Goal: Task Accomplishment & Management: Manage account settings

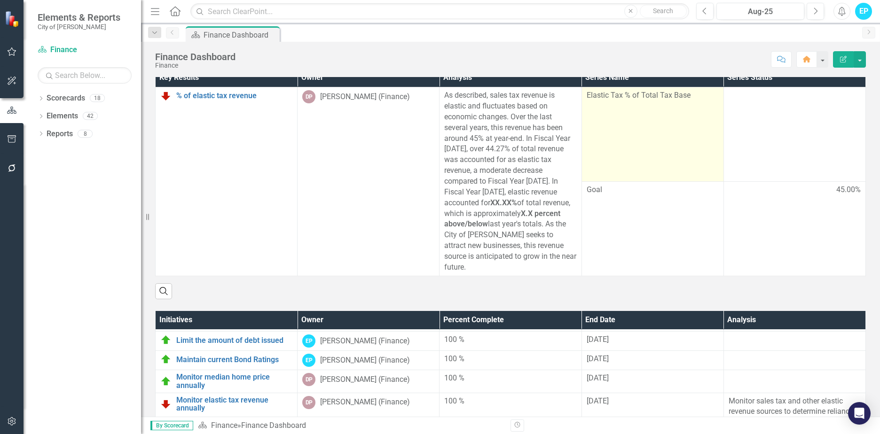
scroll to position [1761, 0]
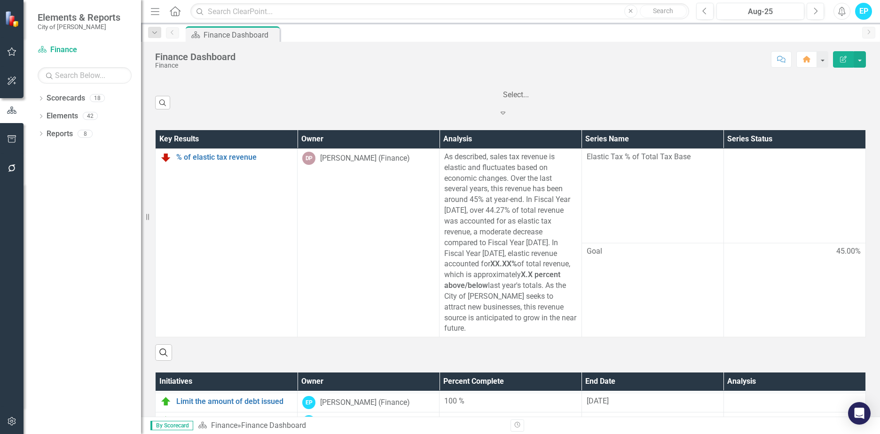
click at [508, 117] on icon "Expand" at bounding box center [502, 113] width 9 height 8
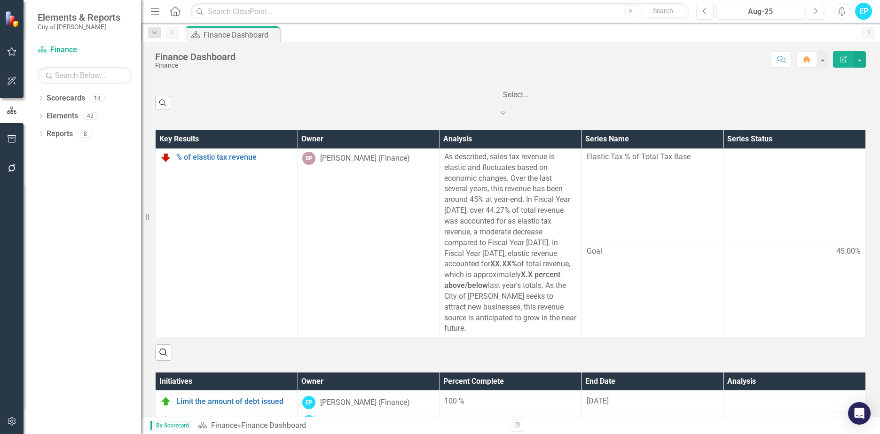
click at [626, 111] on div "‹ Previous 1 (current) › Next 5 results available. Use Up and Down to choose op…" at bounding box center [520, 102] width 691 height 31
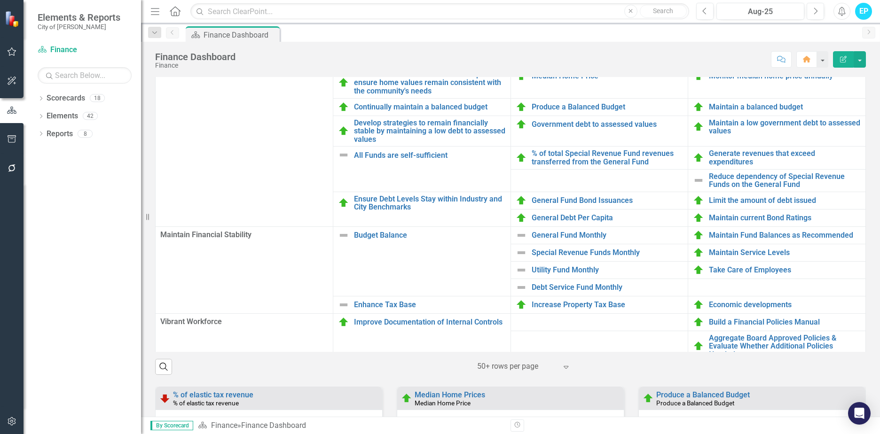
scroll to position [657, 0]
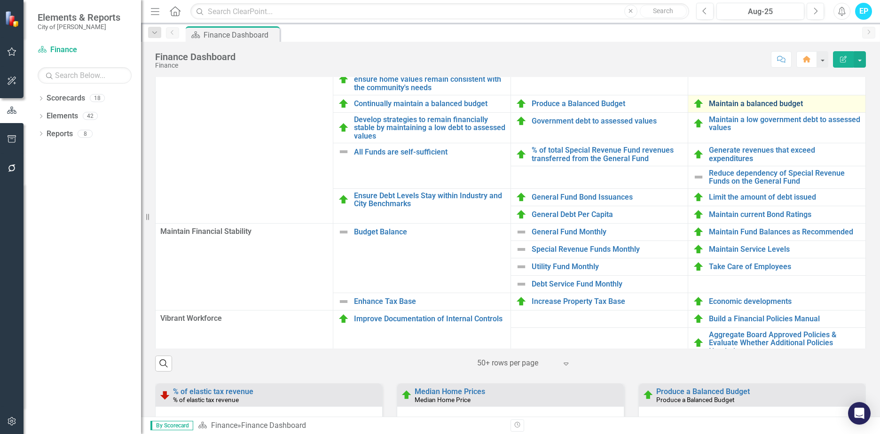
click at [738, 108] on link "Maintain a balanced budget" at bounding box center [785, 104] width 152 height 8
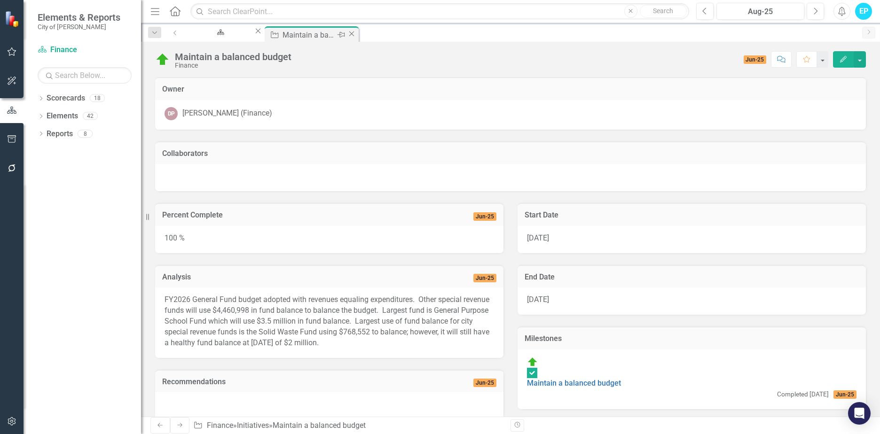
click at [356, 34] on icon "Close" at bounding box center [351, 34] width 9 height 8
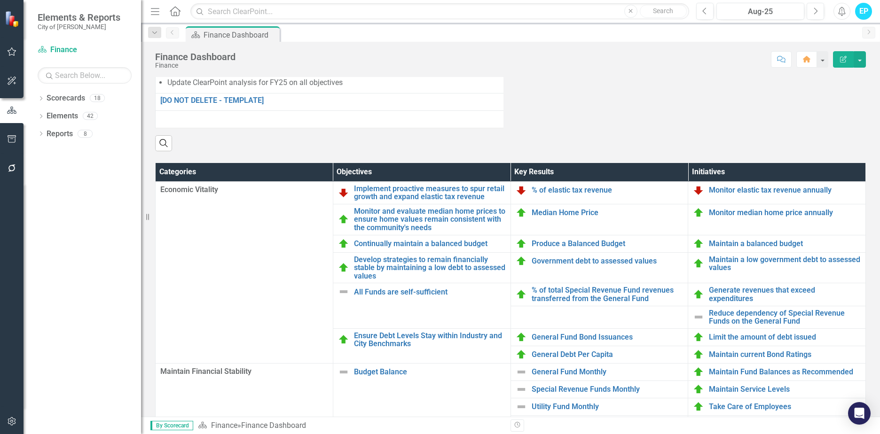
scroll to position [611, 0]
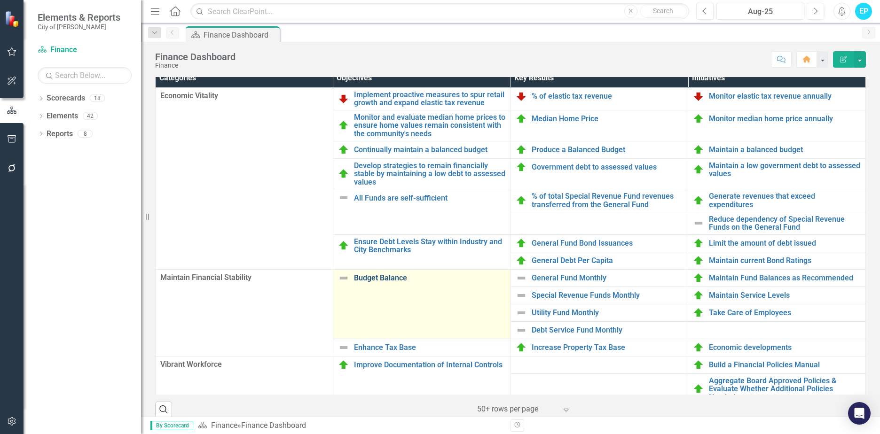
click at [378, 282] on link "Budget Balance" at bounding box center [430, 278] width 152 height 8
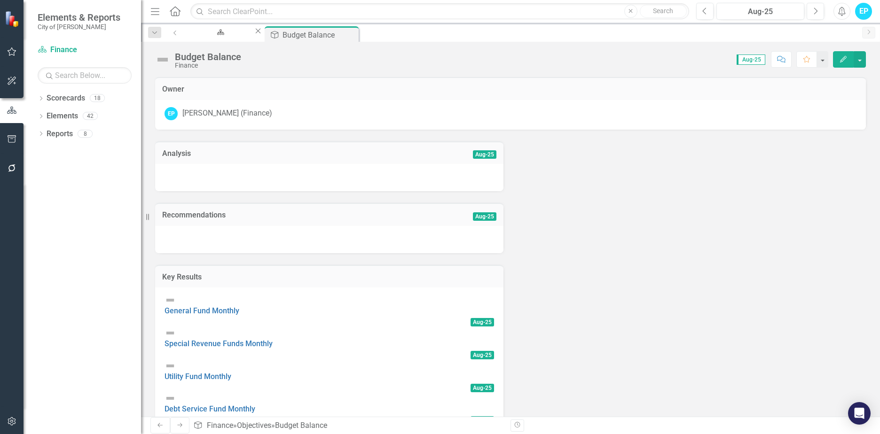
scroll to position [125, 0]
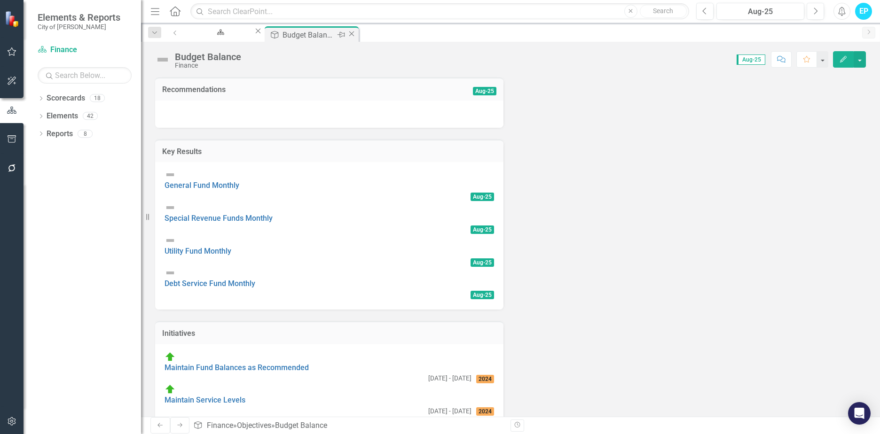
click at [356, 33] on icon "Close" at bounding box center [351, 34] width 9 height 8
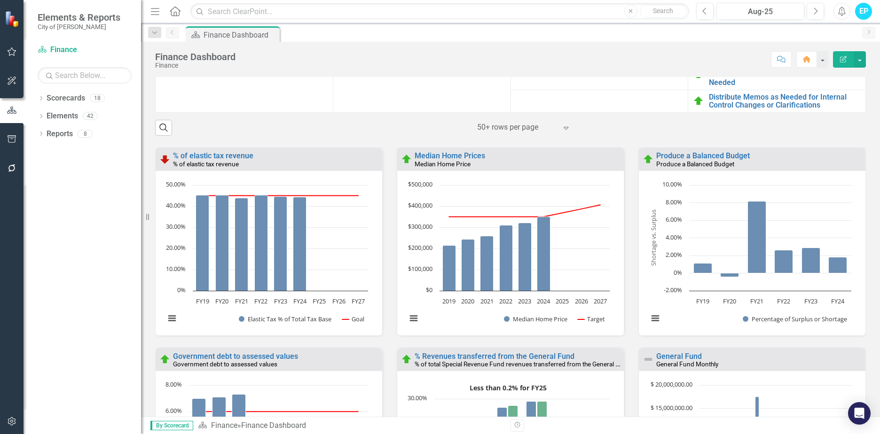
scroll to position [846, 0]
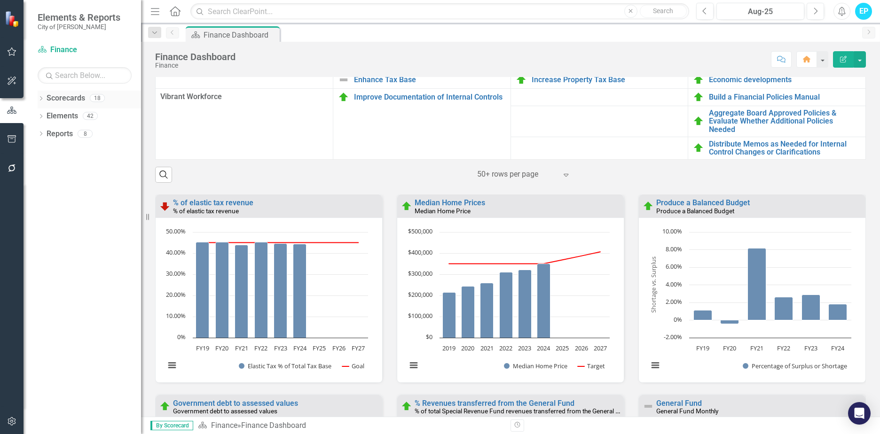
click at [40, 97] on icon "Dropdown" at bounding box center [41, 99] width 7 height 5
click at [35, 116] on icon "Dropdown" at bounding box center [31, 116] width 7 height 6
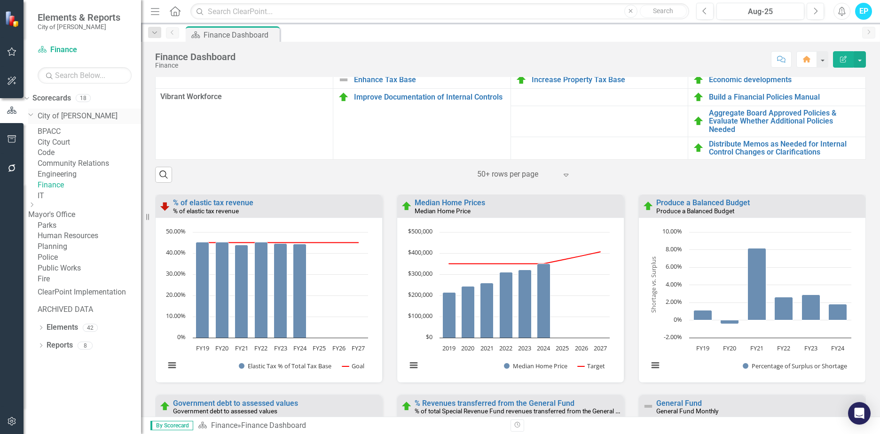
click at [34, 116] on icon "Dropdown" at bounding box center [31, 114] width 6 height 7
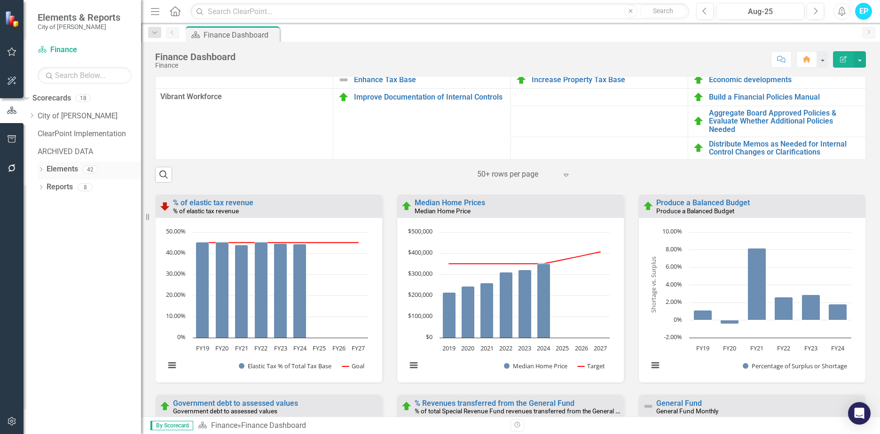
click at [41, 167] on div "Dropdown" at bounding box center [41, 171] width 7 height 8
click at [81, 203] on link "Key Result Key Results" at bounding box center [63, 205] width 52 height 11
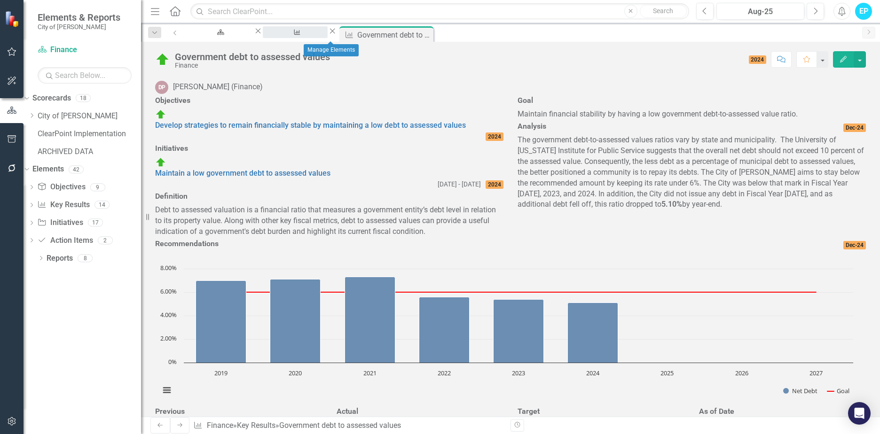
click at [312, 38] on div "Manage Elements" at bounding box center [295, 41] width 48 height 12
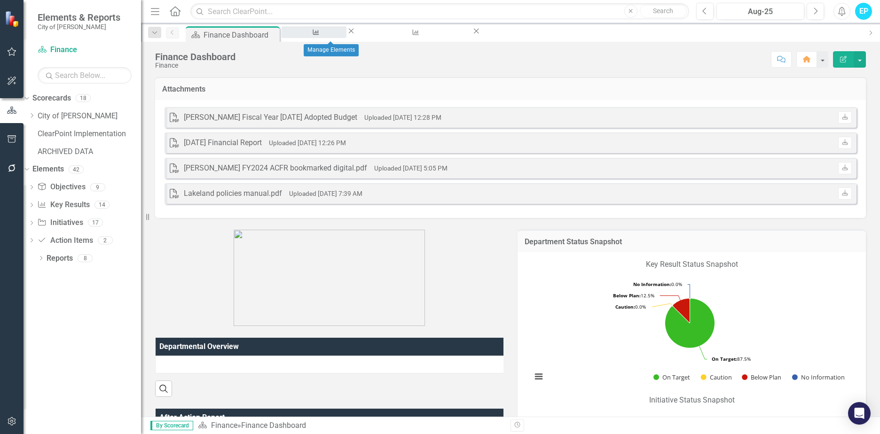
click at [312, 35] on div "Manage Elements" at bounding box center [314, 41] width 48 height 12
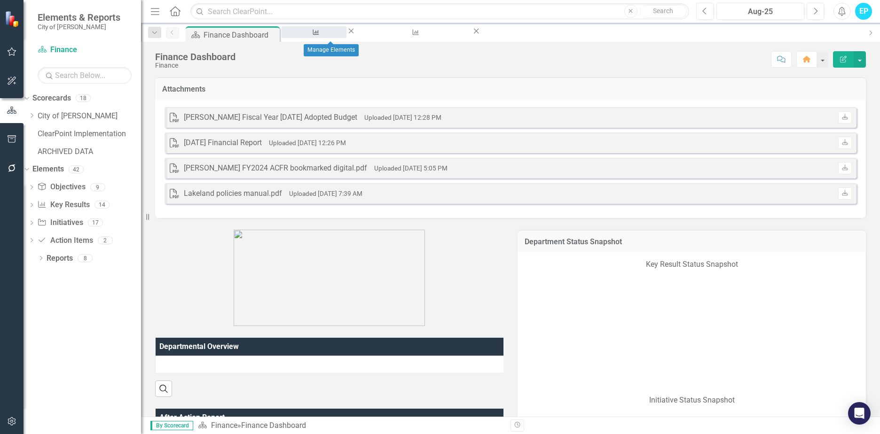
click at [331, 35] on div "Manage Elements" at bounding box center [314, 41] width 48 height 12
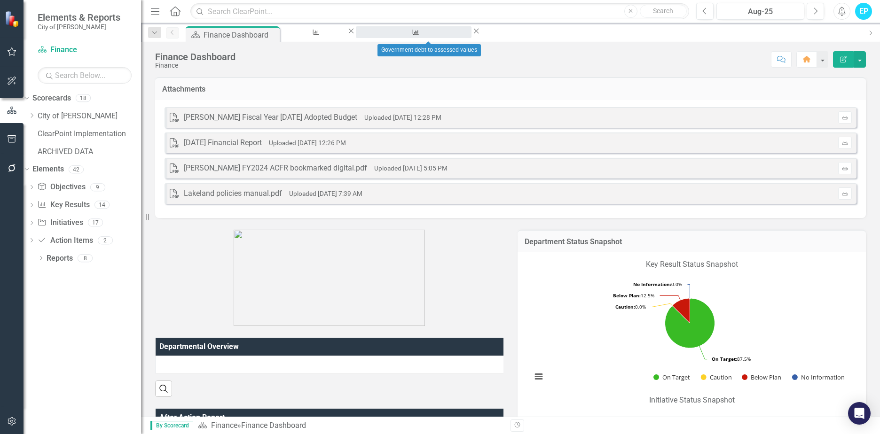
click at [414, 37] on div "Government debt to assessed values" at bounding box center [413, 41] width 99 height 12
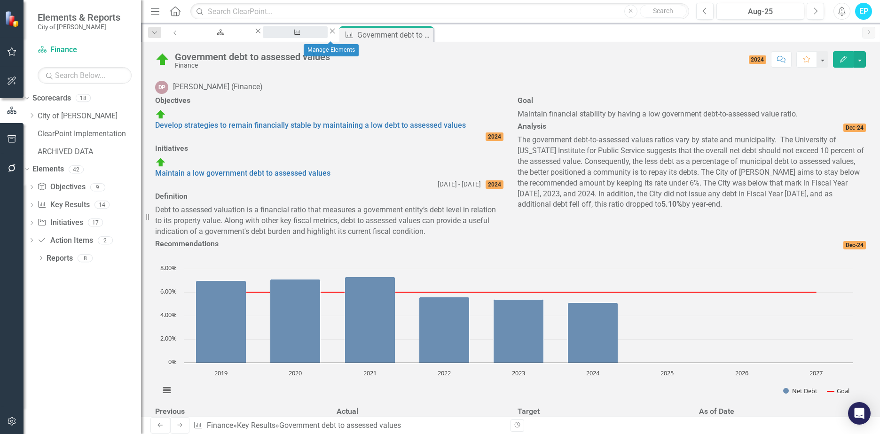
click at [319, 35] on div "Manage Elements" at bounding box center [295, 41] width 48 height 12
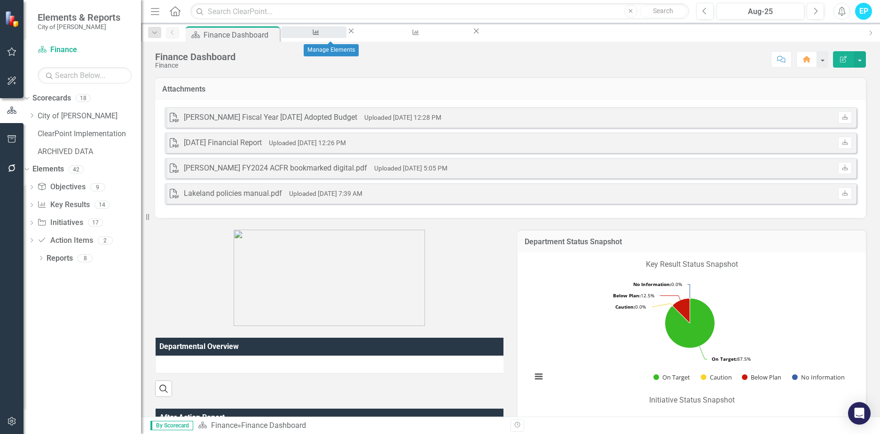
click at [327, 35] on div "Manage Elements" at bounding box center [314, 41] width 48 height 12
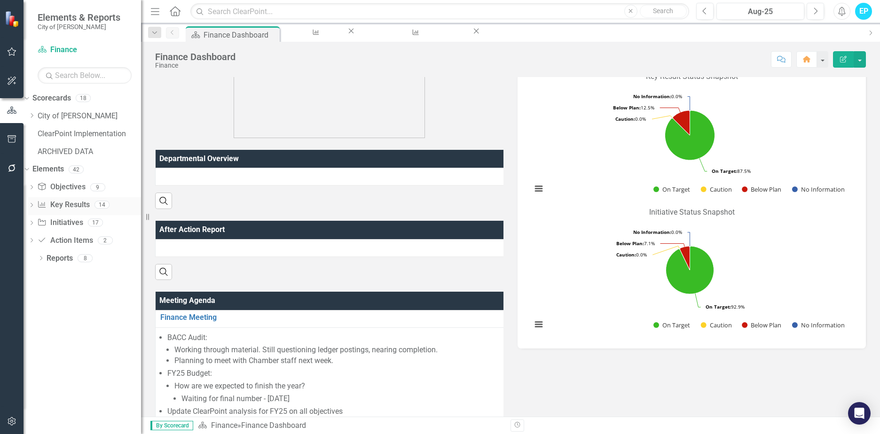
click at [72, 205] on link "Key Result Key Results" at bounding box center [63, 205] width 52 height 11
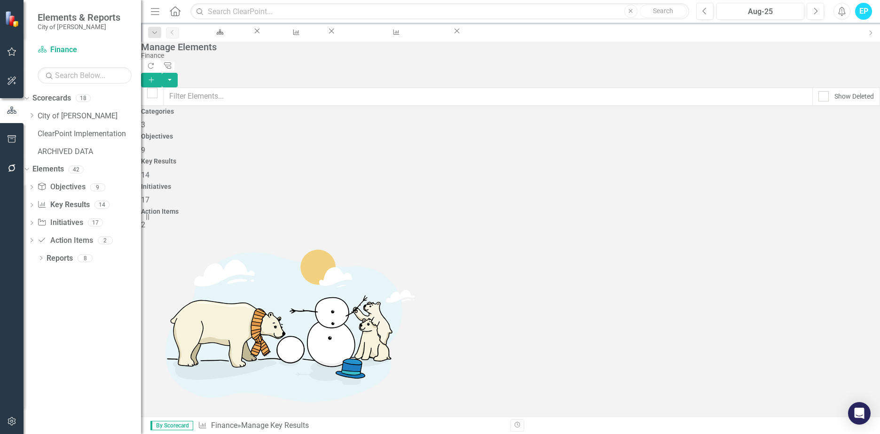
scroll to position [47, 0]
click at [439, 36] on div "Government debt to assessed values" at bounding box center [394, 41] width 99 height 12
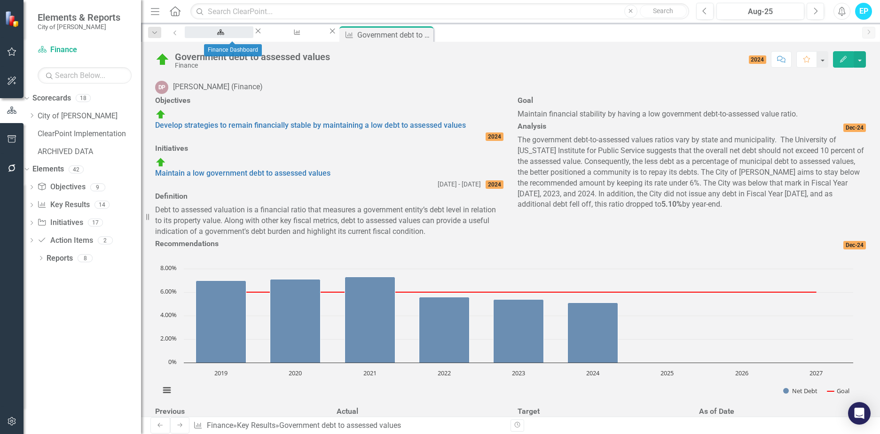
click at [235, 35] on div "Finance Dashboard" at bounding box center [219, 41] width 52 height 12
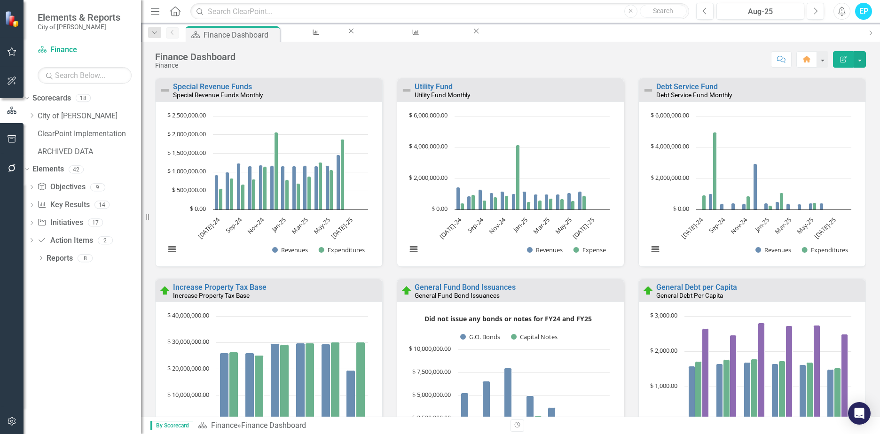
scroll to position [1504, 0]
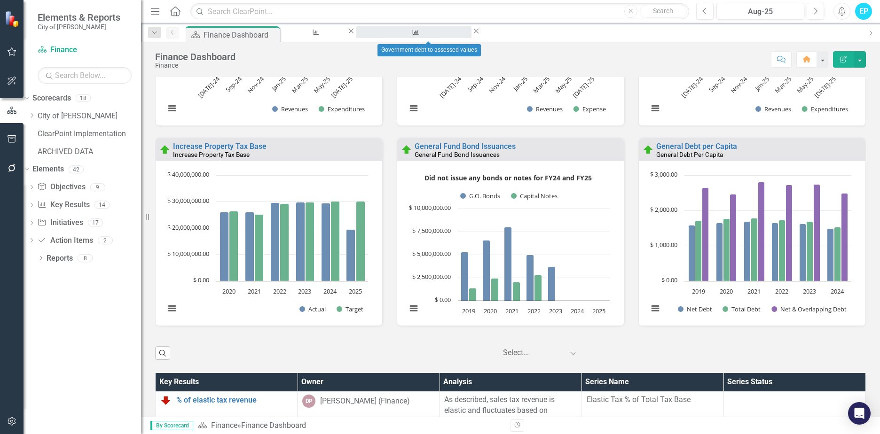
click at [423, 35] on div "Government debt to assessed values" at bounding box center [413, 41] width 99 height 12
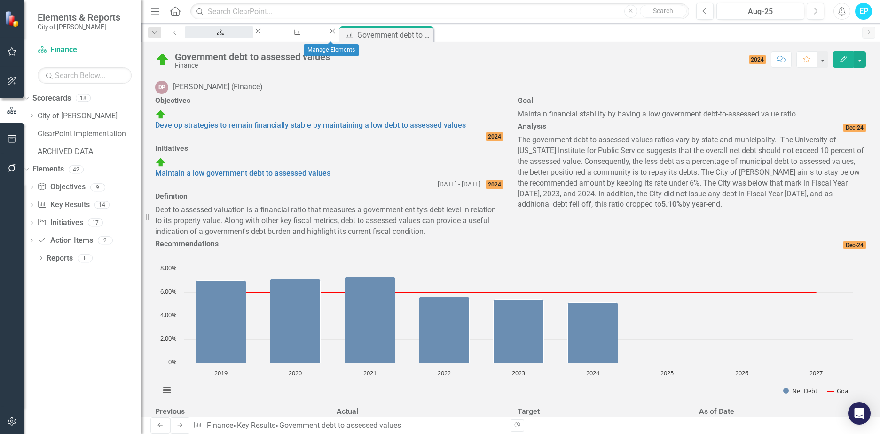
click at [245, 35] on div "Finance Dashboard" at bounding box center [219, 41] width 52 height 12
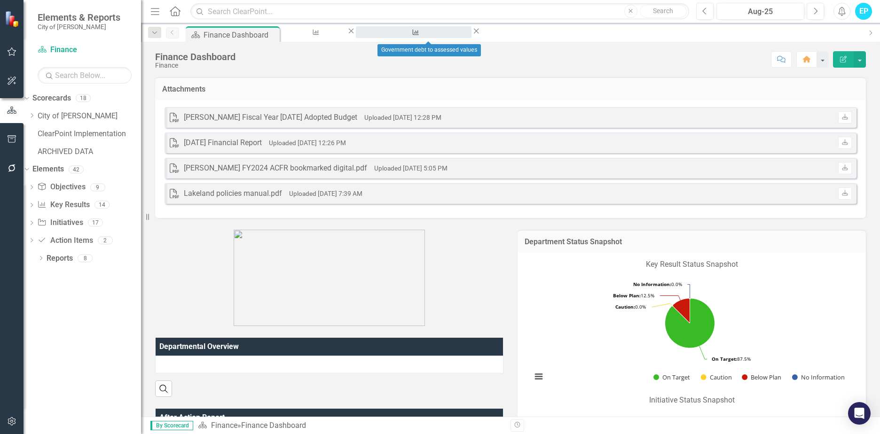
click at [422, 35] on div "Government debt to assessed values" at bounding box center [413, 41] width 99 height 12
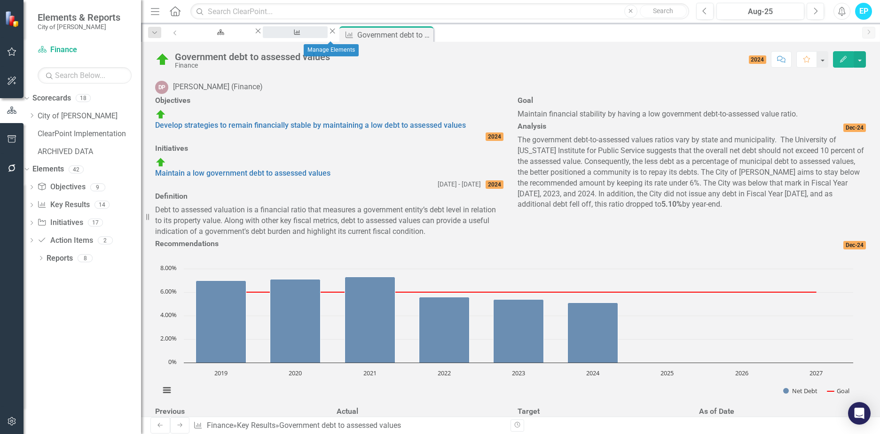
click at [319, 35] on div "Manage Elements" at bounding box center [295, 41] width 48 height 12
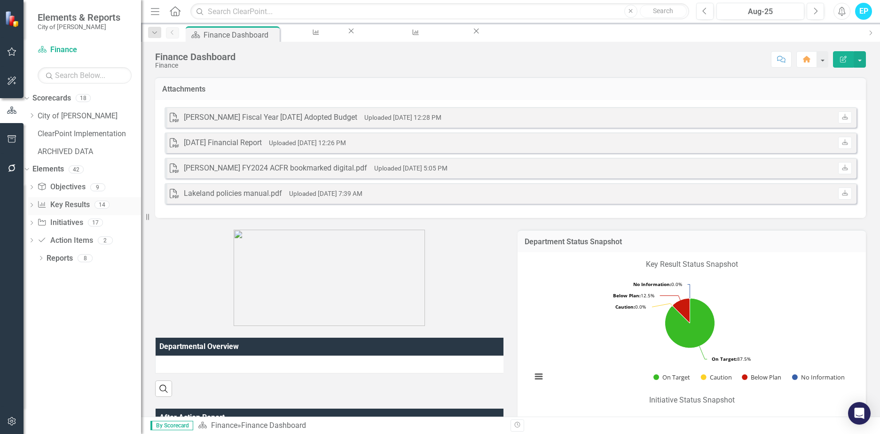
click at [79, 202] on link "Key Result Key Results" at bounding box center [63, 205] width 52 height 11
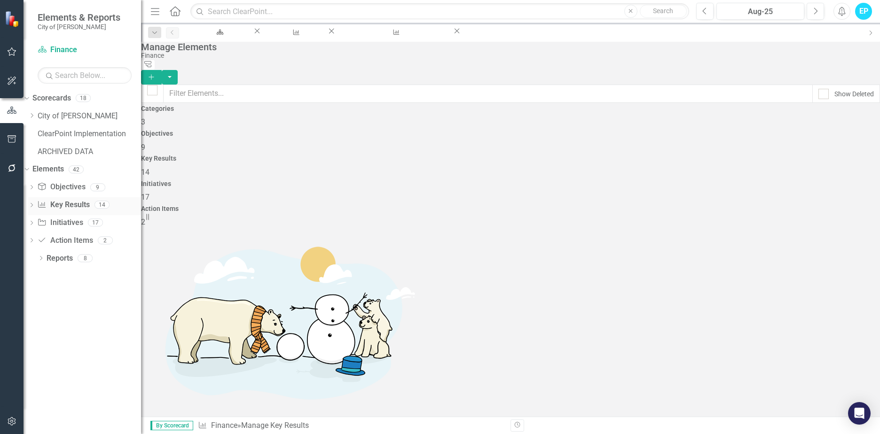
checkbox input "false"
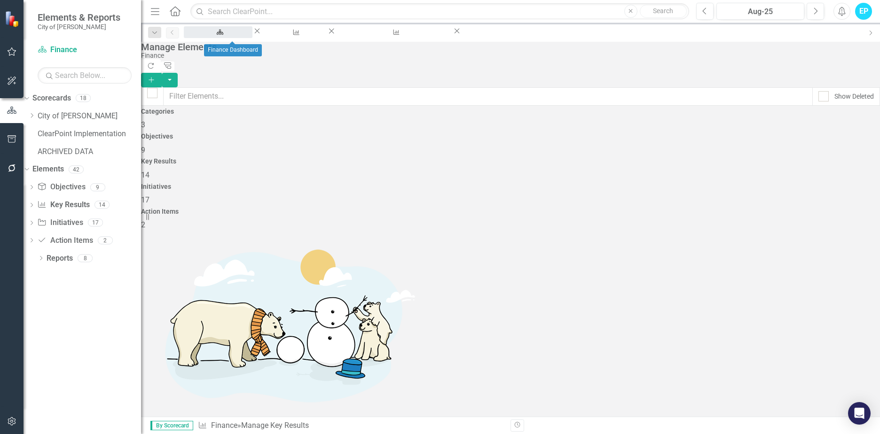
click at [242, 37] on div "Finance Dashboard" at bounding box center [218, 41] width 52 height 12
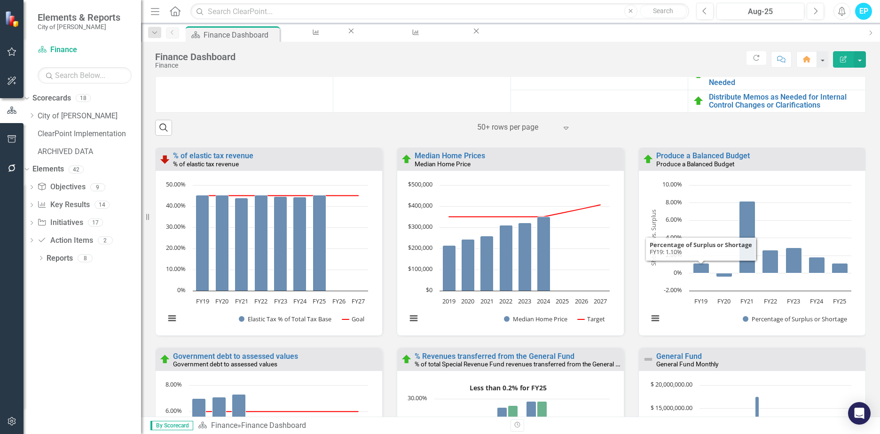
scroll to position [1081, 0]
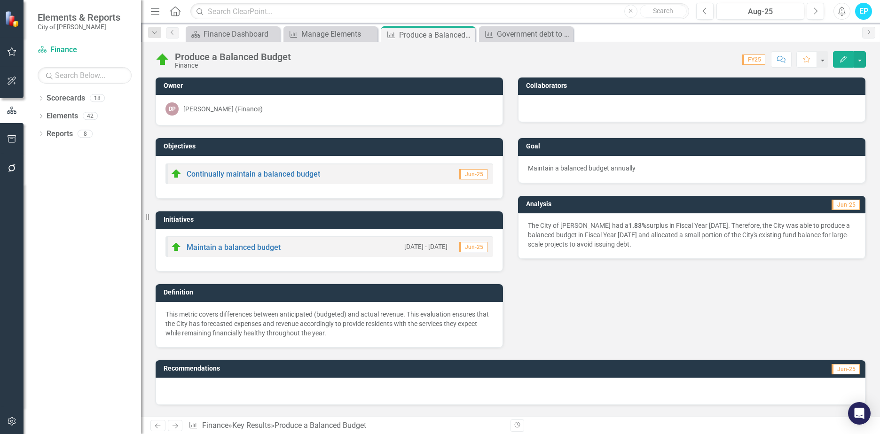
click at [628, 227] on strong "1.83%" at bounding box center [637, 226] width 18 height 8
click at [628, 226] on strong "1.83%" at bounding box center [637, 226] width 18 height 8
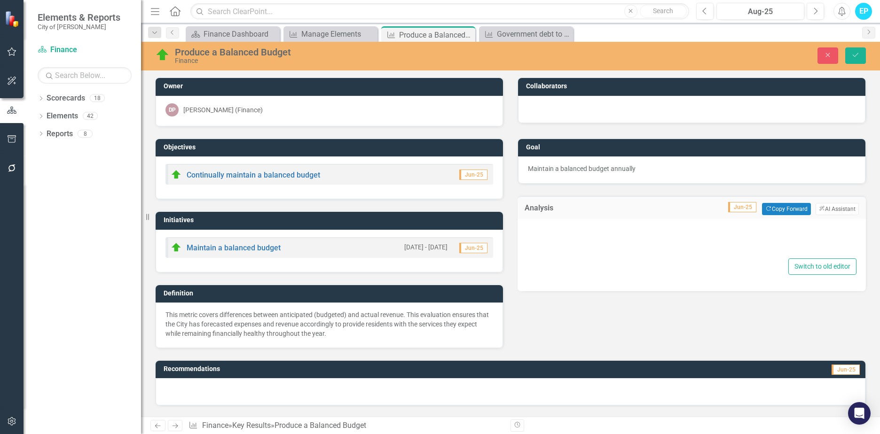
type textarea "<p>The City of Bartlett had a <strong>1.83%</strong> surplus in Fiscal Year 202…"
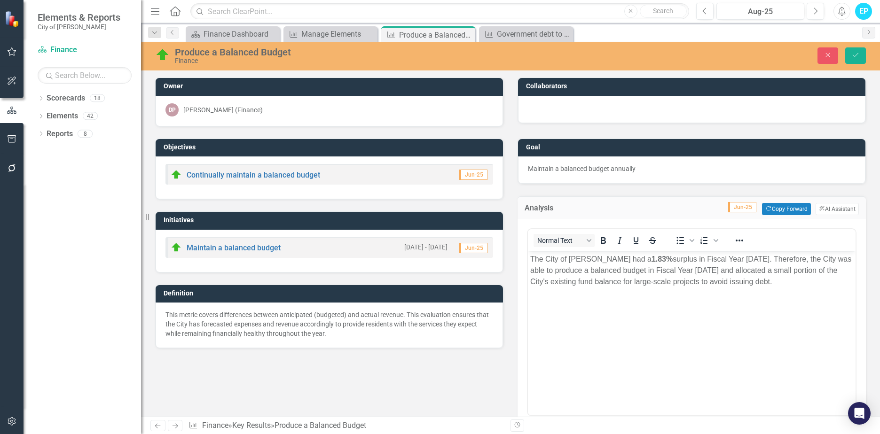
click at [651, 259] on strong "1.83%" at bounding box center [661, 259] width 21 height 8
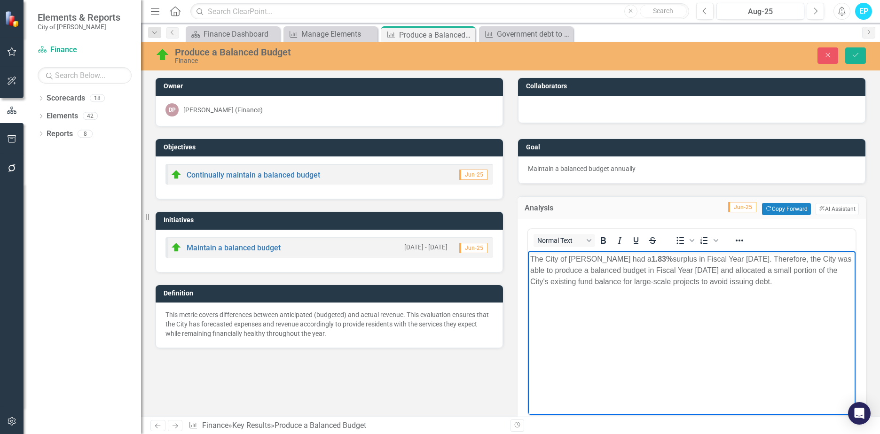
click at [613, 259] on p "The City of Bartlett had a 1.83% surplus in Fiscal Year 2024. Therefore, the Ci…" at bounding box center [691, 271] width 323 height 34
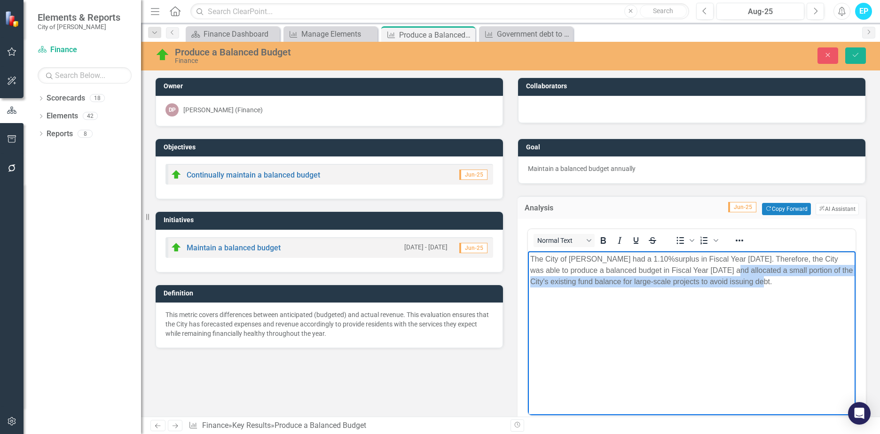
drag, startPoint x: 703, startPoint y: 270, endPoint x: 752, endPoint y: 279, distance: 50.2
click at [752, 279] on p "The City of Bartlett had a 1.10% surplus in Fiscal Year 2025. Therefore, the Ci…" at bounding box center [691, 271] width 323 height 34
copy p "allocated a small portion of the City's existing fund balance for large-scale p…"
drag, startPoint x: 688, startPoint y: 270, endPoint x: 751, endPoint y: 278, distance: 63.0
click at [751, 278] on p "The City of Bartlett had a 1.10% surplus in Fiscal Year 2025. Therefore, the Ci…" at bounding box center [691, 271] width 323 height 34
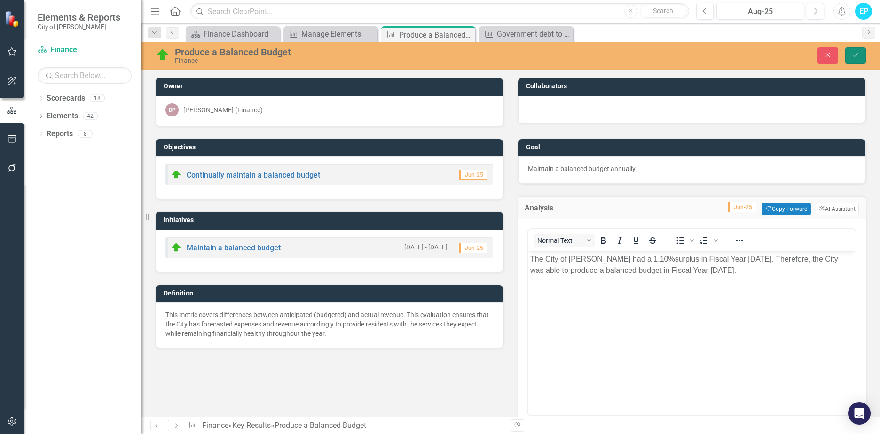
click at [859, 56] on icon "Save" at bounding box center [855, 55] width 8 height 7
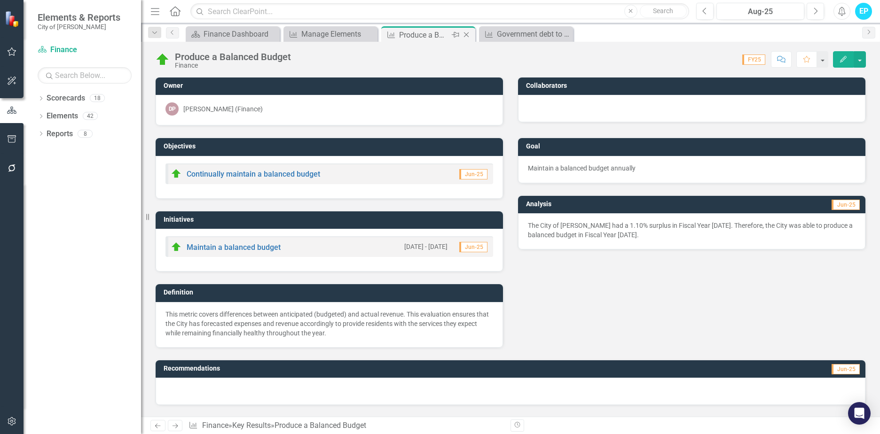
click at [468, 32] on icon "Close" at bounding box center [465, 35] width 9 height 8
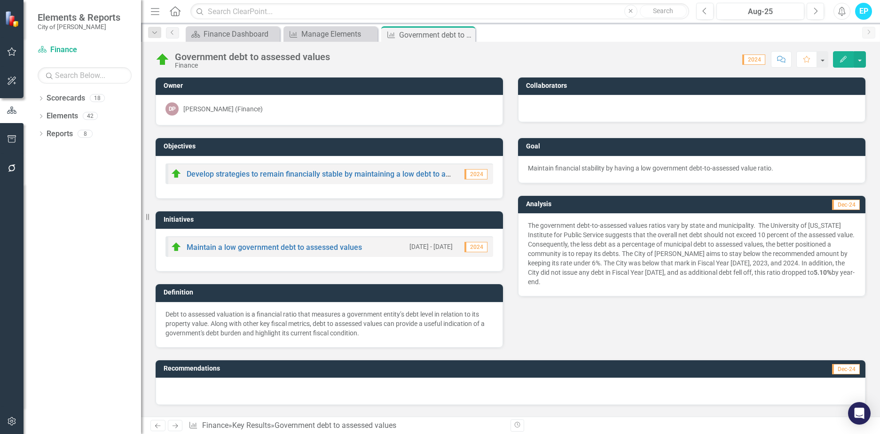
click at [571, 272] on p "The government debt-to-assessed values ratios vary by state and municipality. T…" at bounding box center [692, 254] width 328 height 66
click at [579, 272] on p "The government debt-to-assessed values ratios vary by state and municipality. T…" at bounding box center [692, 254] width 328 height 66
click at [595, 270] on p "The government debt-to-assessed values ratios vary by state and municipality. T…" at bounding box center [692, 254] width 328 height 66
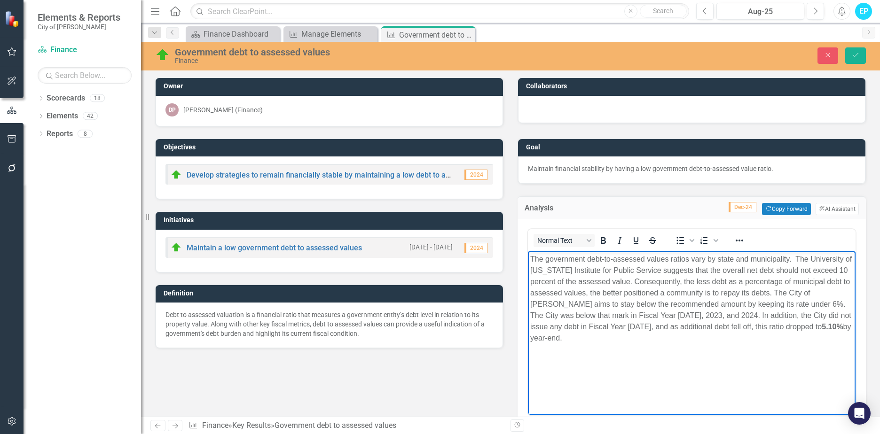
click at [596, 328] on p "The government debt-to-assessed values ratios vary by state and municipality. T…" at bounding box center [691, 299] width 323 height 90
click at [591, 327] on p "The government debt-to-assessed values ratios vary by state and municipality. T…" at bounding box center [691, 299] width 323 height 90
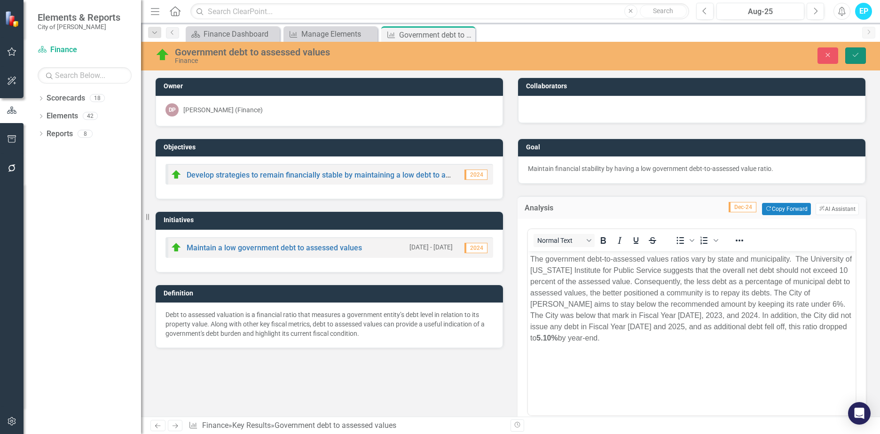
click at [851, 56] on icon "Save" at bounding box center [855, 55] width 8 height 7
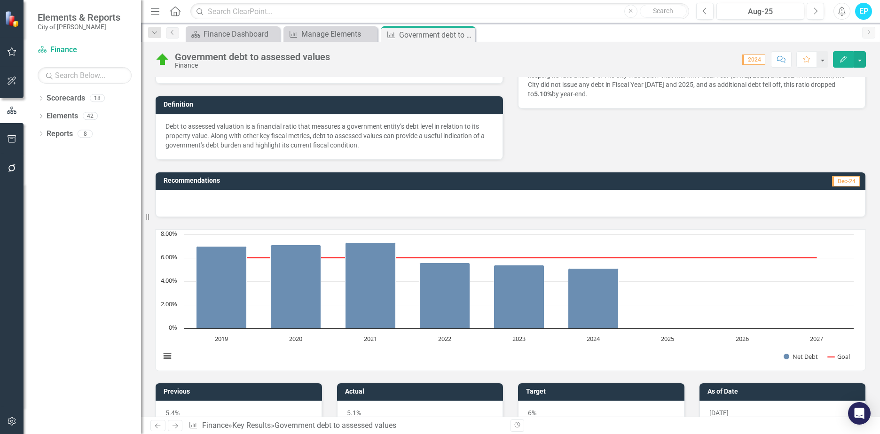
scroll to position [374, 0]
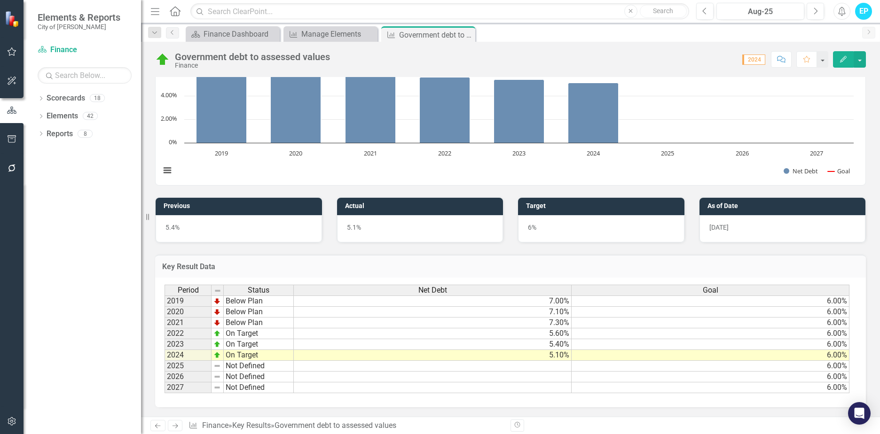
click at [557, 345] on td "5.40%" at bounding box center [433, 344] width 278 height 11
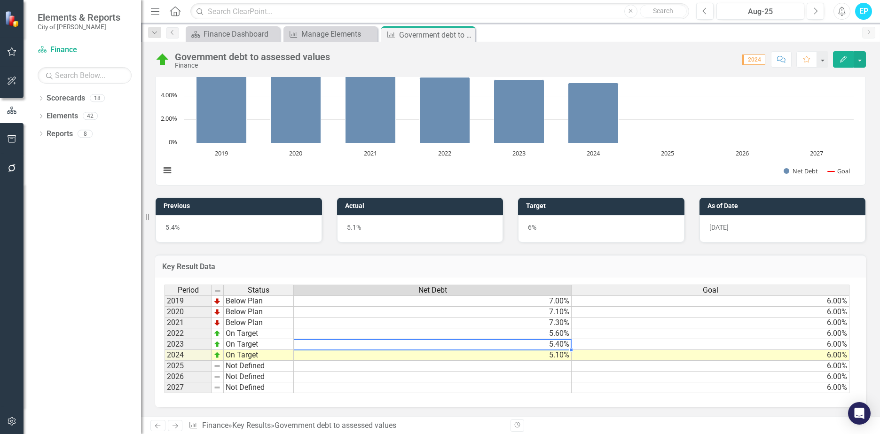
click at [557, 345] on td "5.40%" at bounding box center [433, 344] width 278 height 11
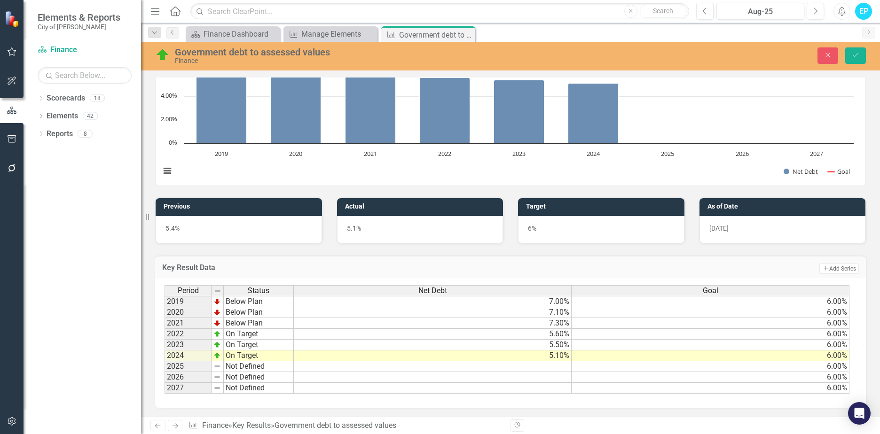
click at [557, 355] on td "5.10%" at bounding box center [433, 356] width 278 height 11
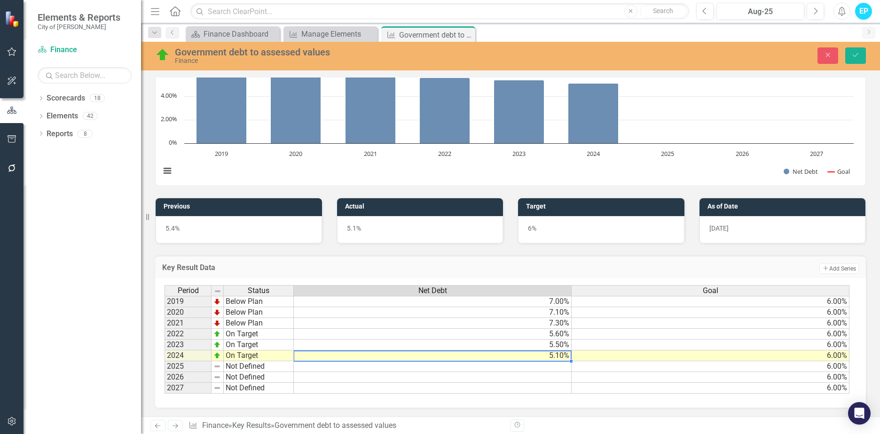
click at [557, 355] on td "5.10%" at bounding box center [433, 356] width 278 height 11
type textarea "5.0"
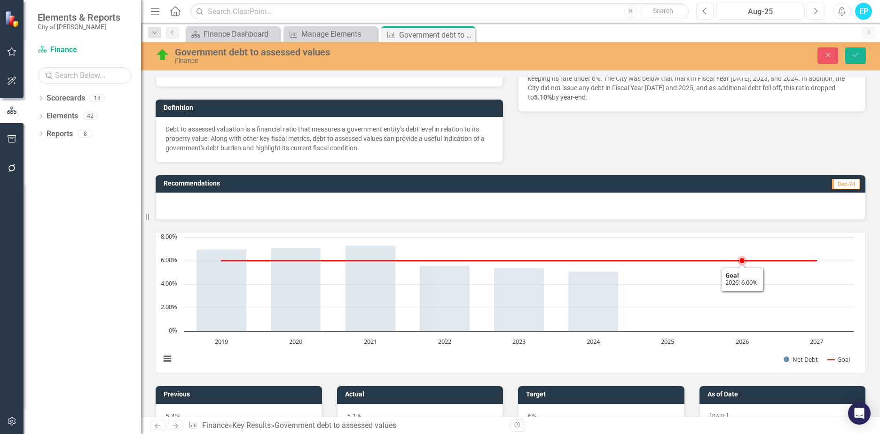
scroll to position [45, 0]
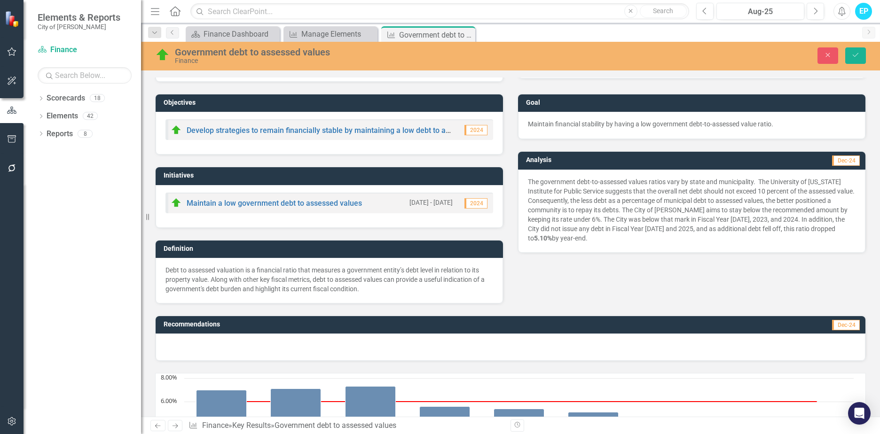
type textarea "6"
click at [695, 215] on p "The government debt-to-assessed values ratios vary by state and municipality. T…" at bounding box center [692, 210] width 328 height 66
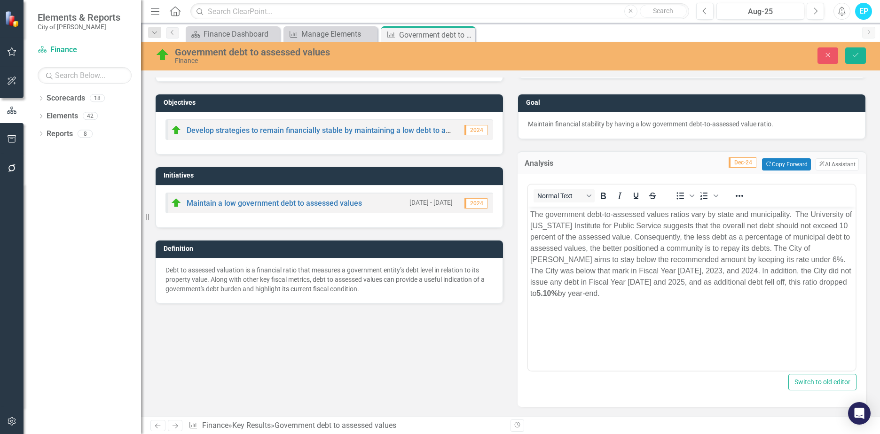
scroll to position [0, 0]
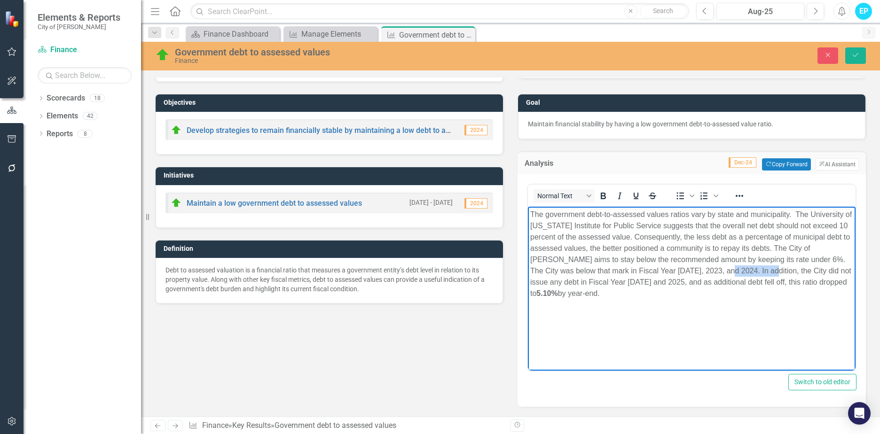
drag, startPoint x: 763, startPoint y: 273, endPoint x: 724, endPoint y: 276, distance: 38.7
click at [724, 276] on p "The government debt-to-assessed values ratios vary by state and municipality. T…" at bounding box center [691, 254] width 323 height 90
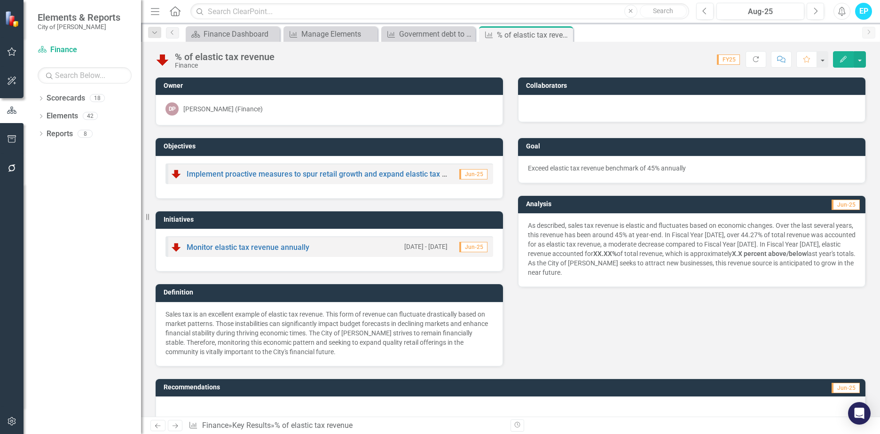
click at [709, 231] on p "As described, sales tax revenue is elastic and fluctuates based on economic cha…" at bounding box center [692, 249] width 328 height 56
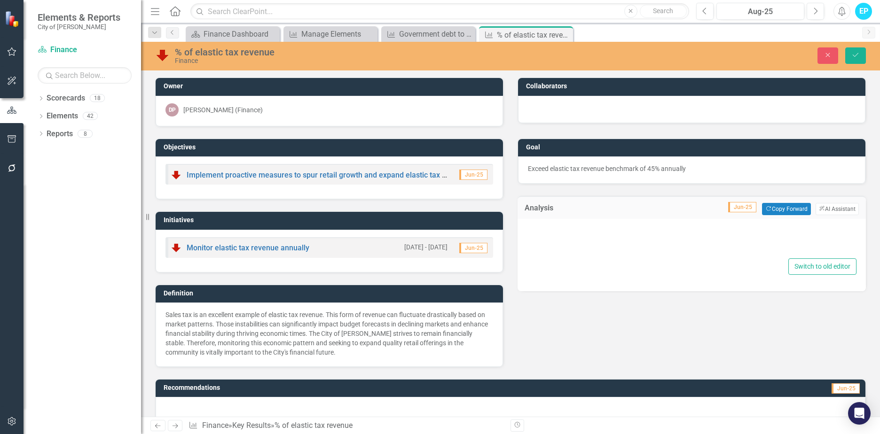
type textarea "<p>As described, sales tax revenue is elastic and fluctuates based on economic …"
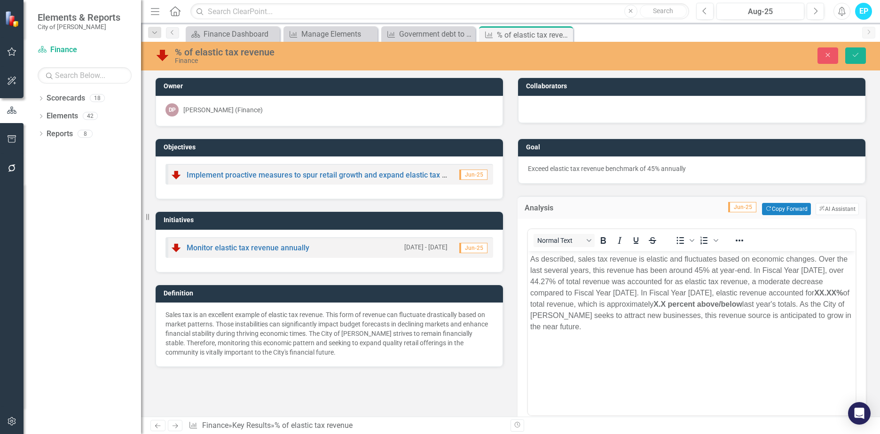
click at [815, 270] on p "As described, sales tax revenue is elastic and fluctuates based on economic cha…" at bounding box center [691, 293] width 323 height 79
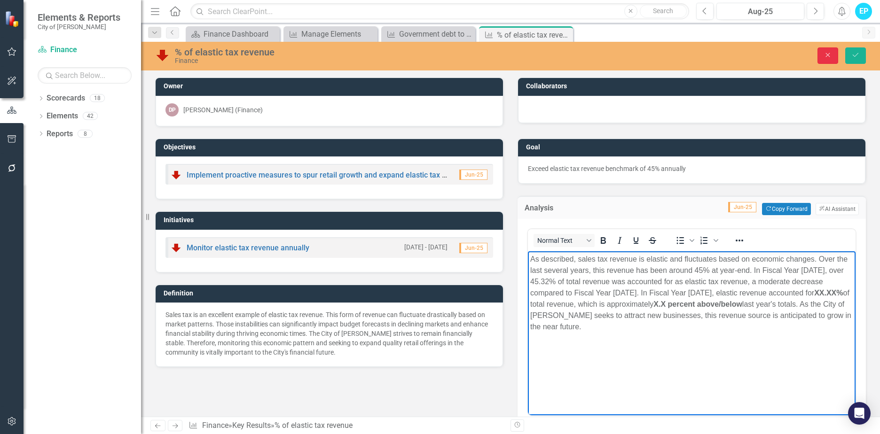
click at [827, 59] on button "Close" at bounding box center [827, 55] width 21 height 16
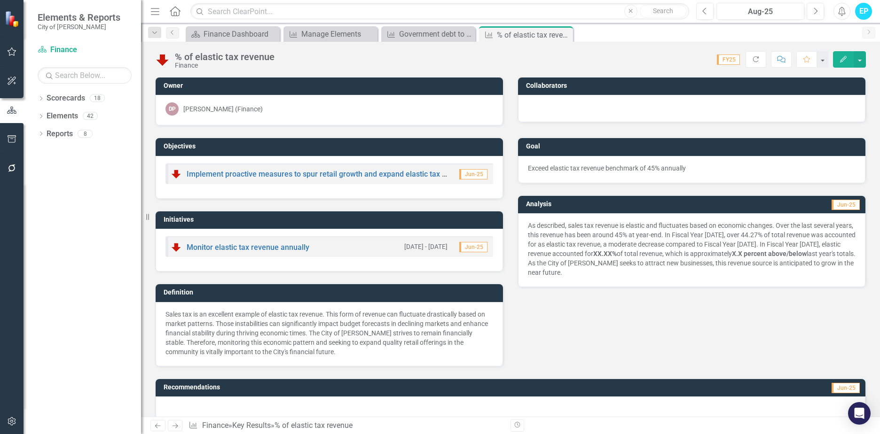
click at [630, 237] on p "As described, sales tax revenue is elastic and fluctuates based on economic cha…" at bounding box center [692, 249] width 328 height 56
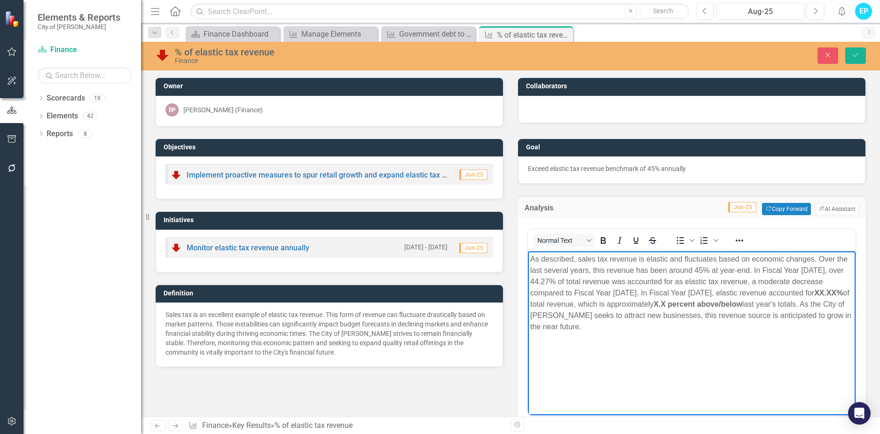
click at [695, 294] on p "As described, sales tax revenue is elastic and fluctuates based on economic cha…" at bounding box center [691, 293] width 323 height 79
click at [654, 304] on p "As described, sales tax revenue is elastic and fluctuates based on economic cha…" at bounding box center [691, 293] width 323 height 79
click at [856, 53] on icon "Save" at bounding box center [855, 55] width 8 height 7
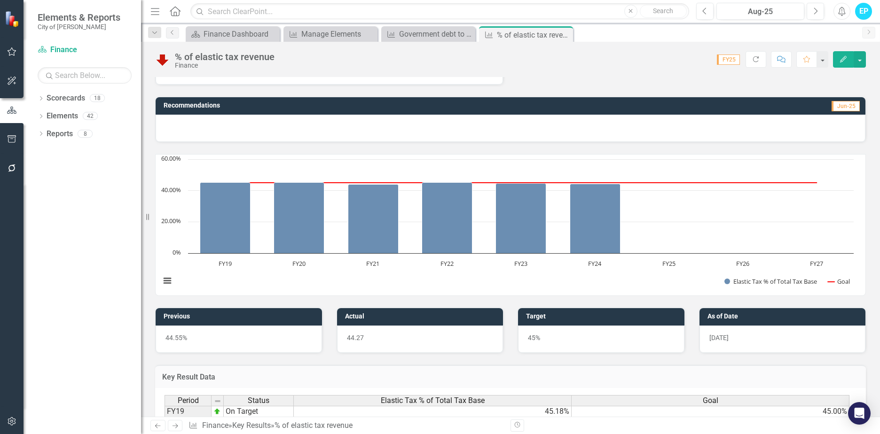
scroll to position [392, 0]
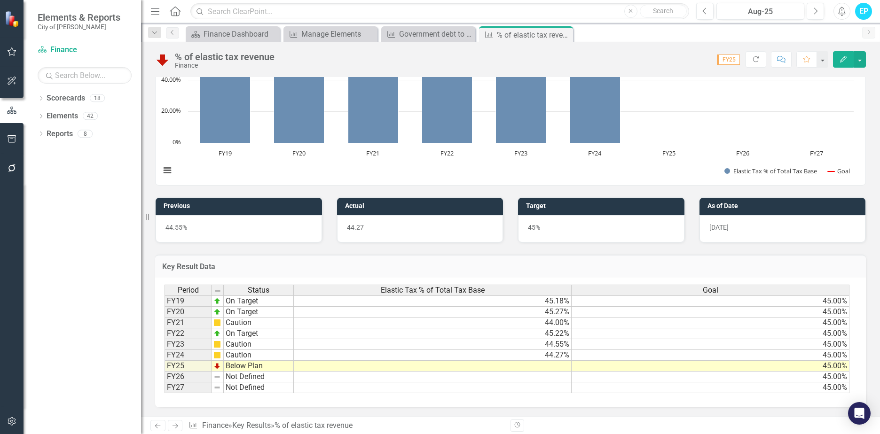
click at [547, 368] on td at bounding box center [433, 366] width 278 height 11
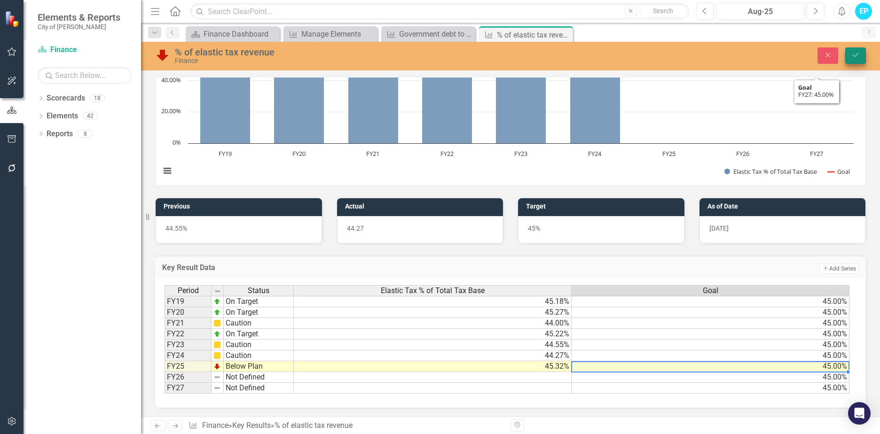
type textarea "45"
click at [857, 60] on button "Save" at bounding box center [855, 55] width 21 height 16
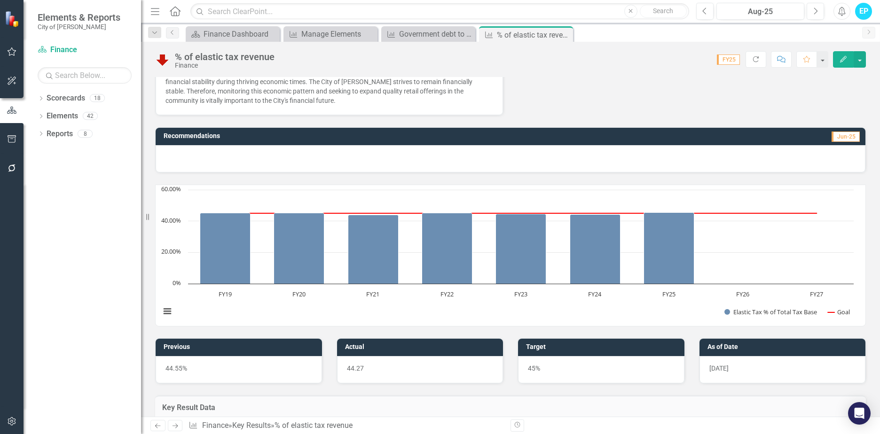
scroll to position [204, 0]
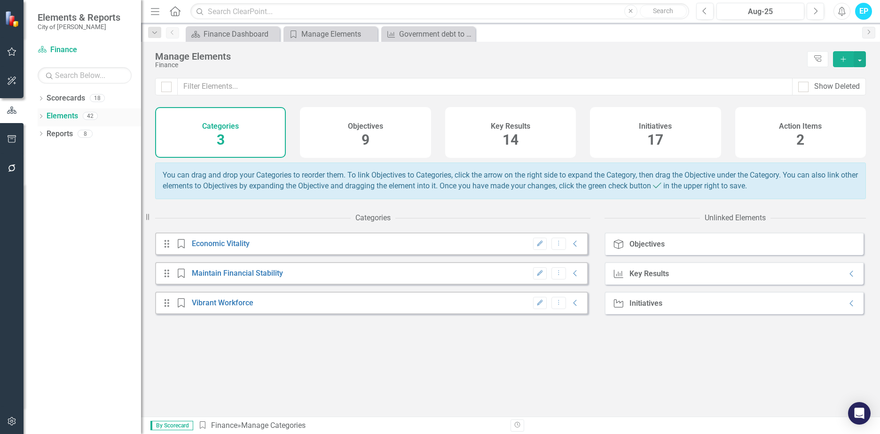
click at [42, 114] on div "Dropdown" at bounding box center [41, 117] width 7 height 8
click at [77, 148] on link "Key Result Key Results" at bounding box center [77, 152] width 52 height 11
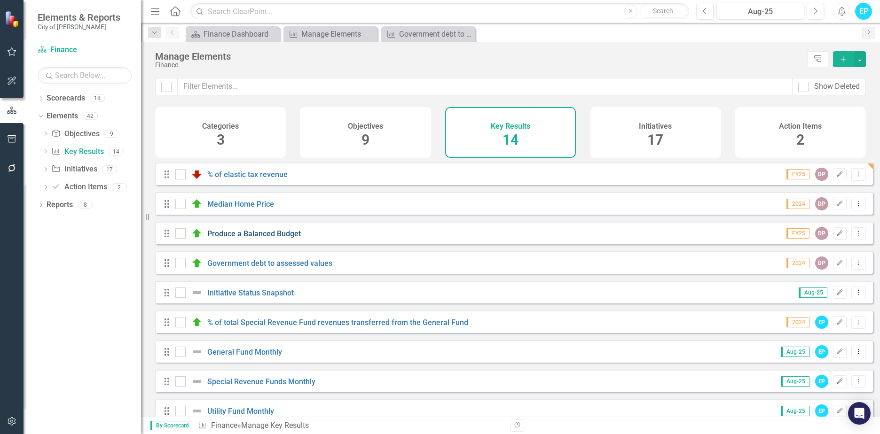
click at [272, 238] on link "Produce a Balanced Budget" at bounding box center [254, 233] width 94 height 9
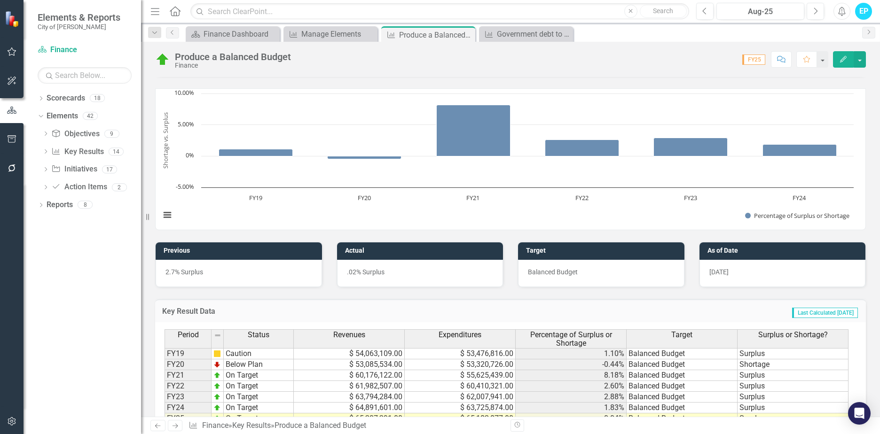
scroll to position [381, 0]
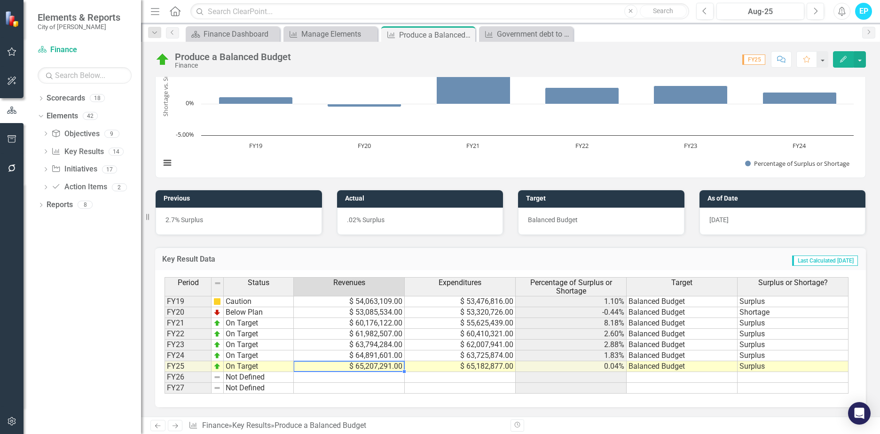
click at [383, 370] on td "$ 65,207,291.00" at bounding box center [349, 366] width 111 height 11
click at [335, 368] on td "$ 65,207,291.00" at bounding box center [349, 366] width 111 height 11
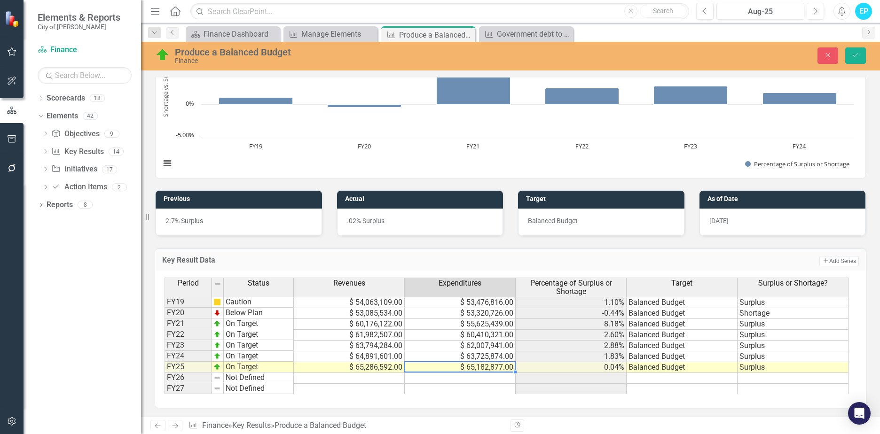
click at [472, 362] on div at bounding box center [459, 361] width 111 height 1
click at [472, 365] on td "$ 65,182,877.00" at bounding box center [460, 367] width 111 height 11
type textarea "6"
type textarea "64554861"
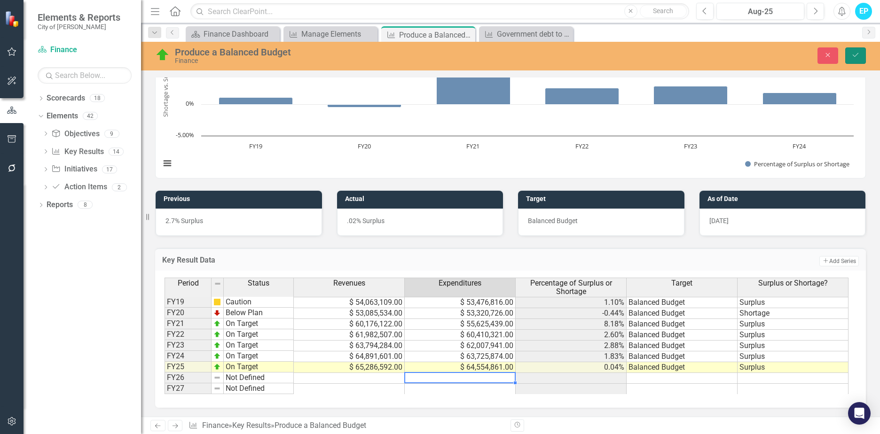
click at [858, 61] on button "Save" at bounding box center [855, 55] width 21 height 16
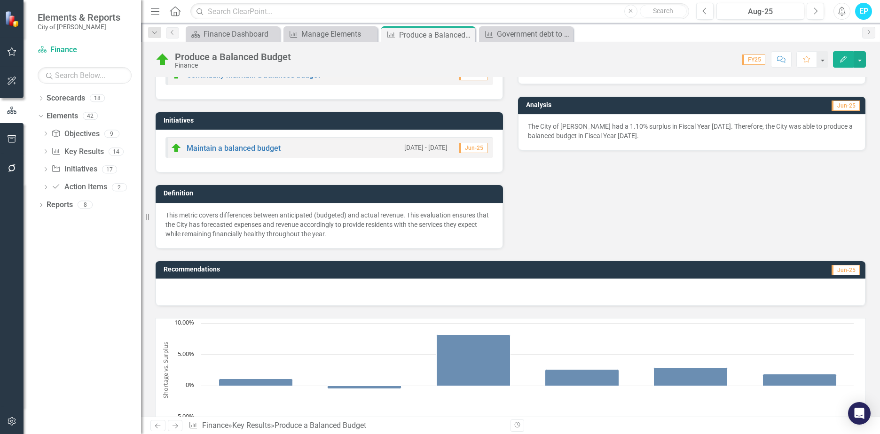
scroll to position [0, 0]
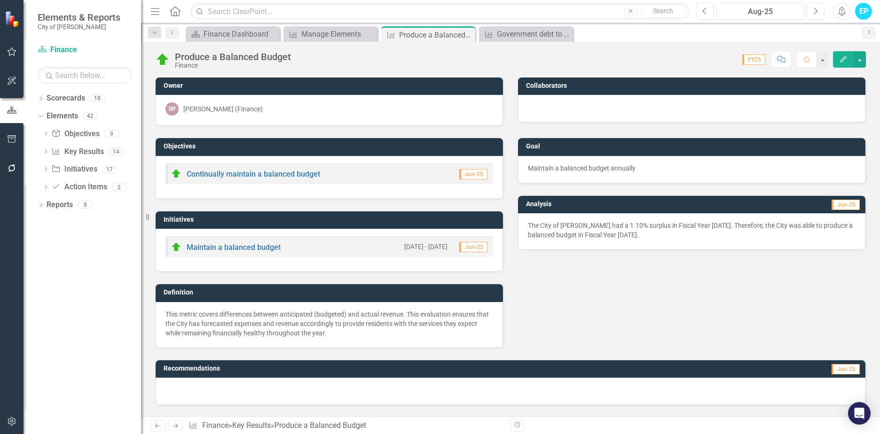
click at [651, 225] on p "The City of [PERSON_NAME] had a 1.10% surplus in Fiscal Year [DATE]. Therefore,…" at bounding box center [692, 230] width 328 height 19
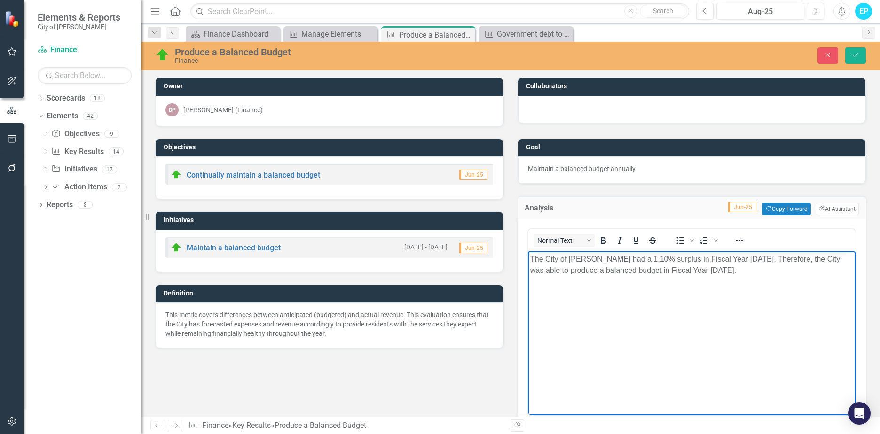
click at [626, 258] on p "The City of [PERSON_NAME] had a 1.10% surplus in Fiscal Year [DATE]. Therefore,…" at bounding box center [691, 265] width 323 height 23
click at [862, 56] on button "Save" at bounding box center [855, 55] width 21 height 16
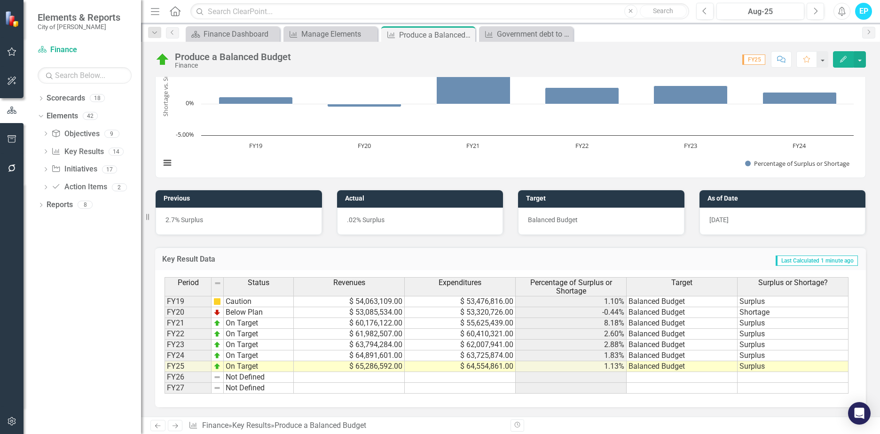
scroll to position [240, 0]
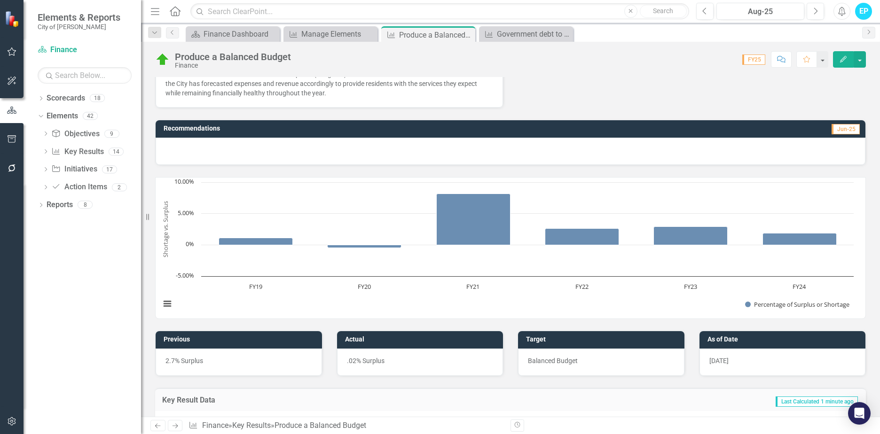
click at [448, 252] on rect "Interactive chart" at bounding box center [507, 248] width 703 height 141
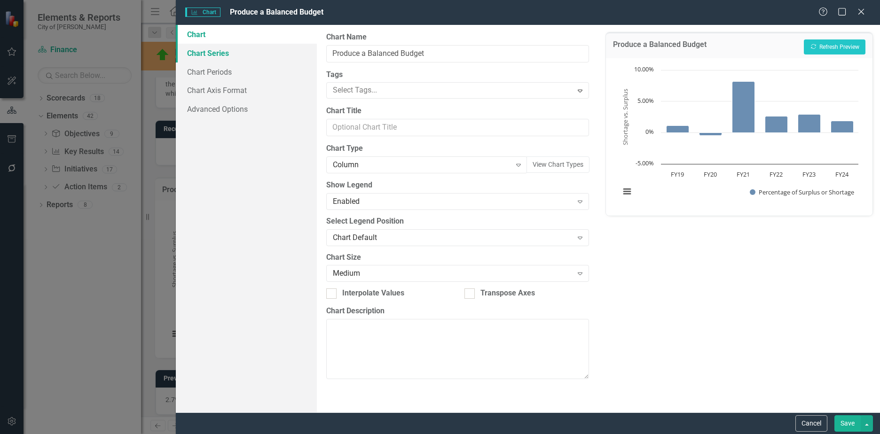
click at [223, 56] on link "Chart Series" at bounding box center [246, 53] width 141 height 19
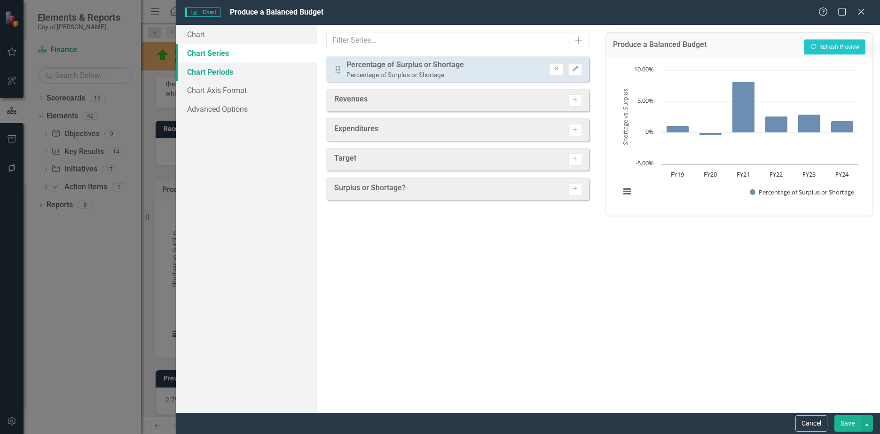
click at [218, 69] on link "Chart Periods" at bounding box center [246, 72] width 141 height 19
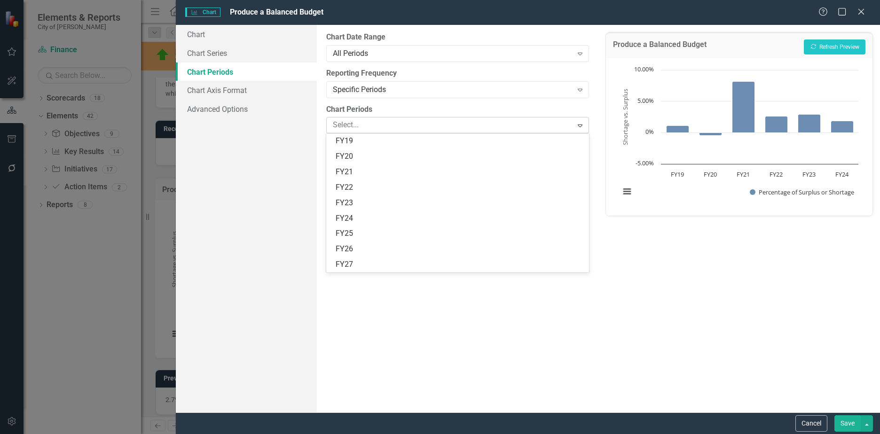
click at [573, 127] on div "Expand" at bounding box center [579, 125] width 17 height 15
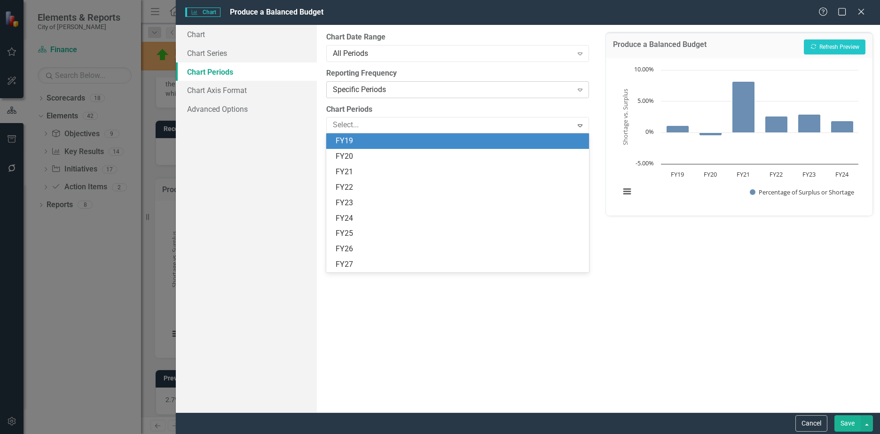
click at [581, 87] on icon "Expand" at bounding box center [579, 90] width 9 height 8
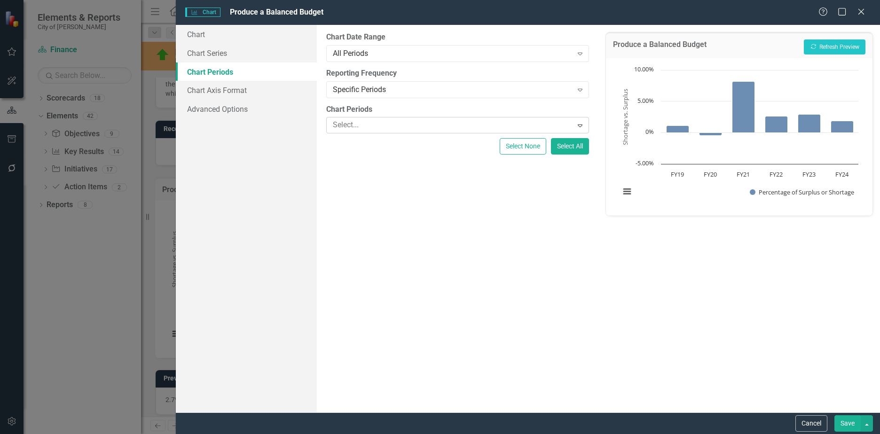
click at [582, 128] on icon "Expand" at bounding box center [579, 126] width 9 height 8
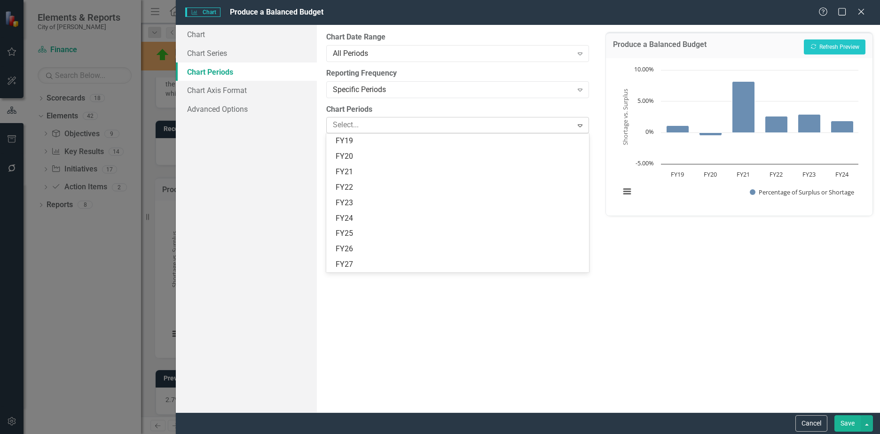
click at [582, 128] on icon "Expand" at bounding box center [579, 126] width 9 height 8
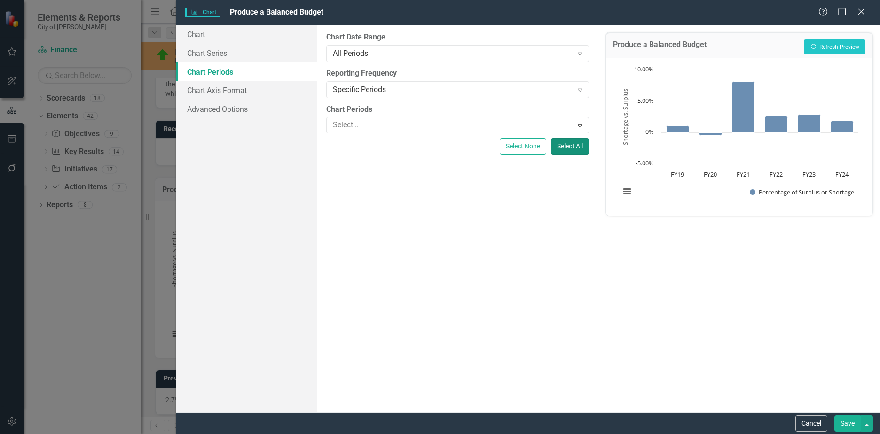
click at [572, 146] on button "Select All" at bounding box center [570, 146] width 38 height 16
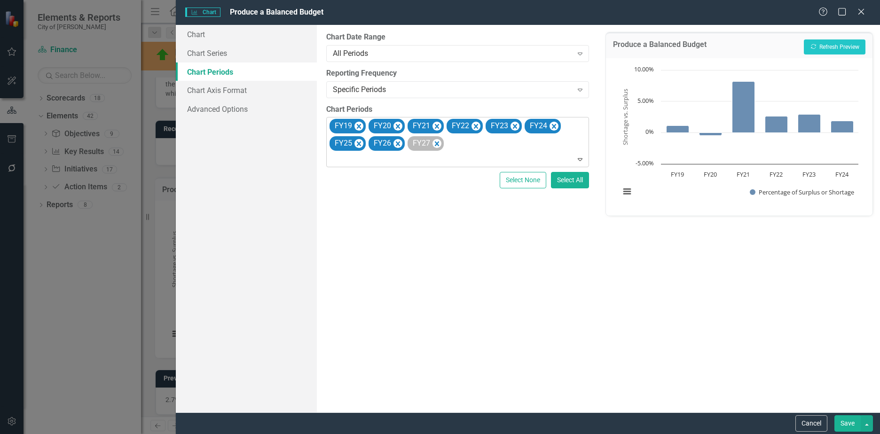
click at [441, 141] on div "FY27" at bounding box center [425, 143] width 36 height 15
click at [400, 143] on icon "Remove FY26" at bounding box center [397, 144] width 9 height 12
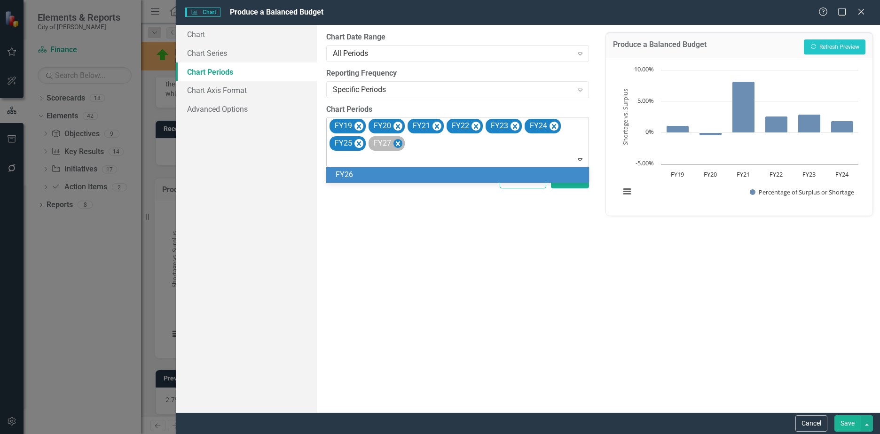
click at [396, 143] on icon "Remove FY27" at bounding box center [397, 144] width 9 height 12
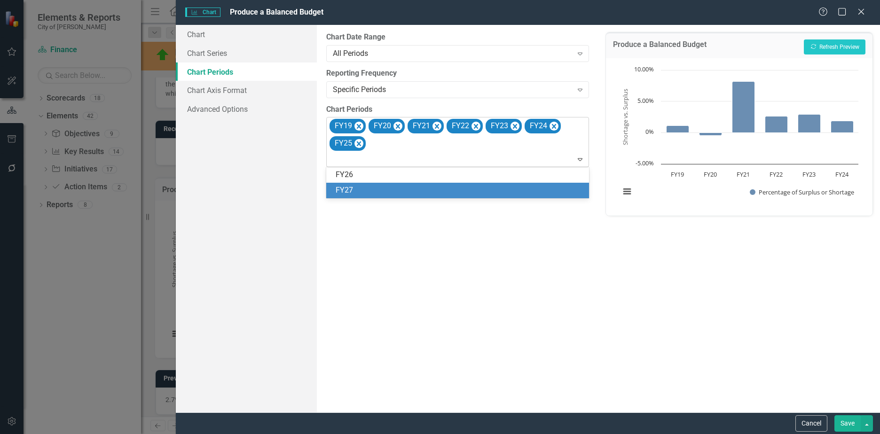
click at [598, 274] on div "Produce a Balanced Budget Recalculate Refresh Preview Chart Bar chart with 6 ba…" at bounding box center [739, 219] width 282 height 388
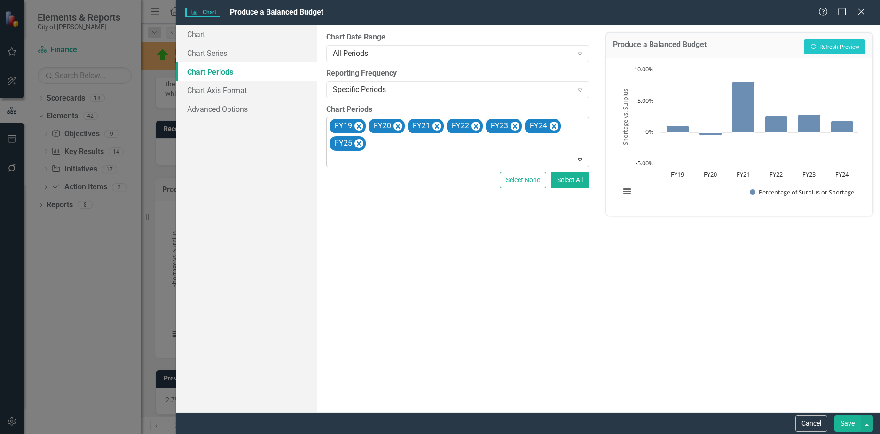
click at [846, 425] on button "Save" at bounding box center [847, 423] width 26 height 16
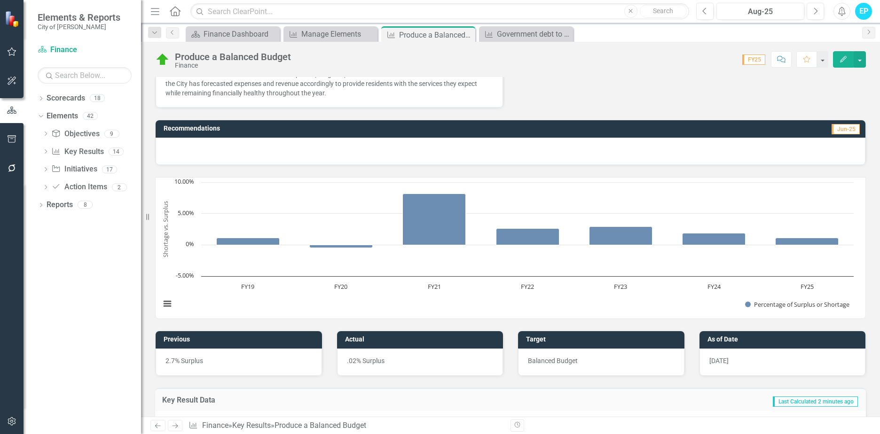
scroll to position [52, 0]
